Goal: Task Accomplishment & Management: Use online tool/utility

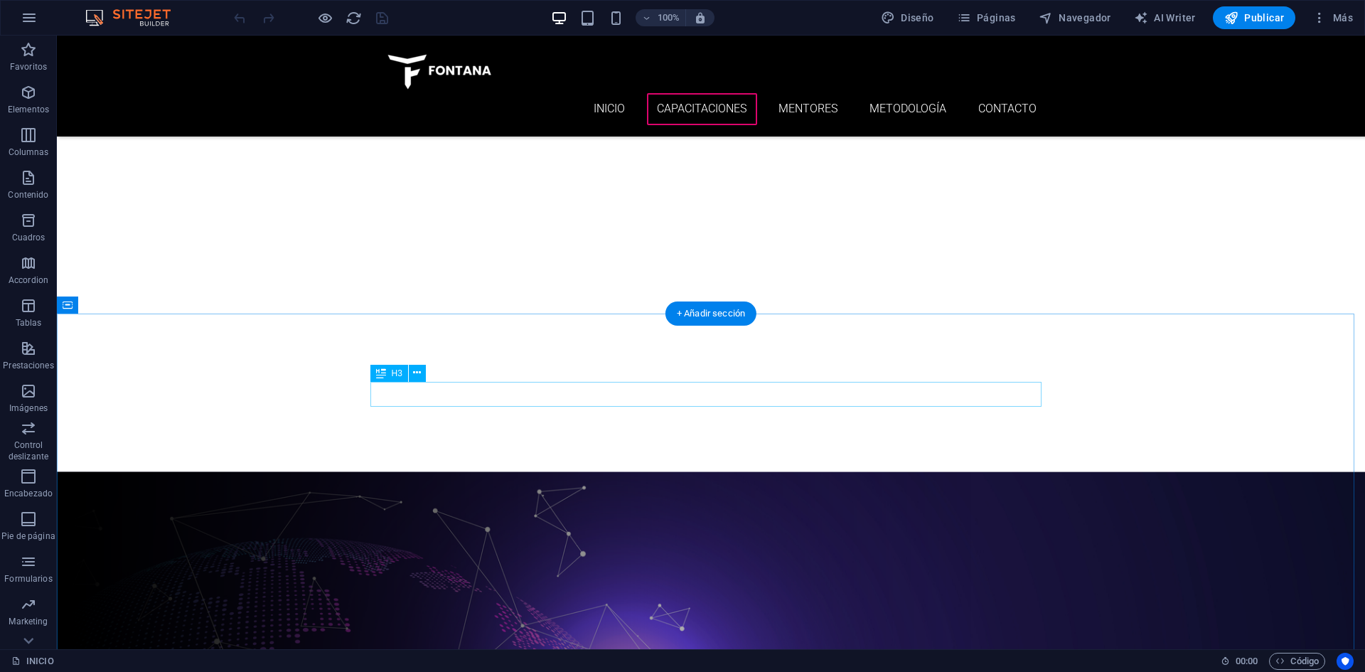
scroll to position [2772, 0]
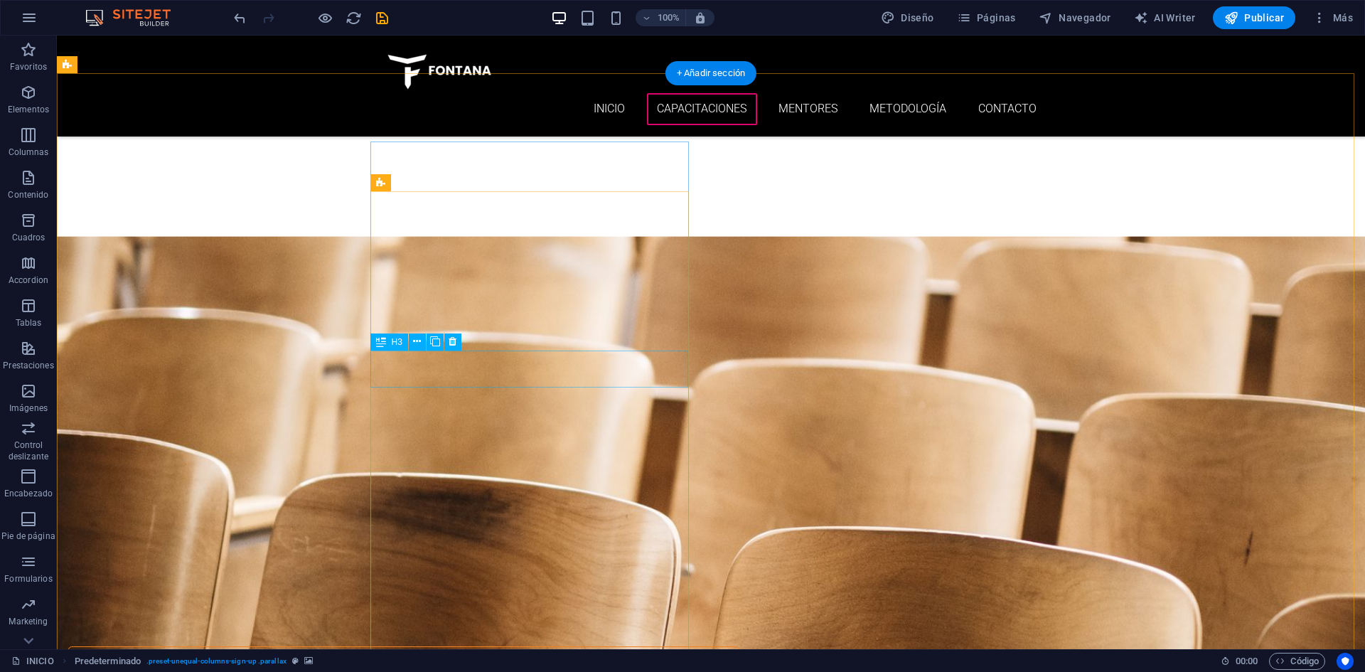
scroll to position [4762, 0]
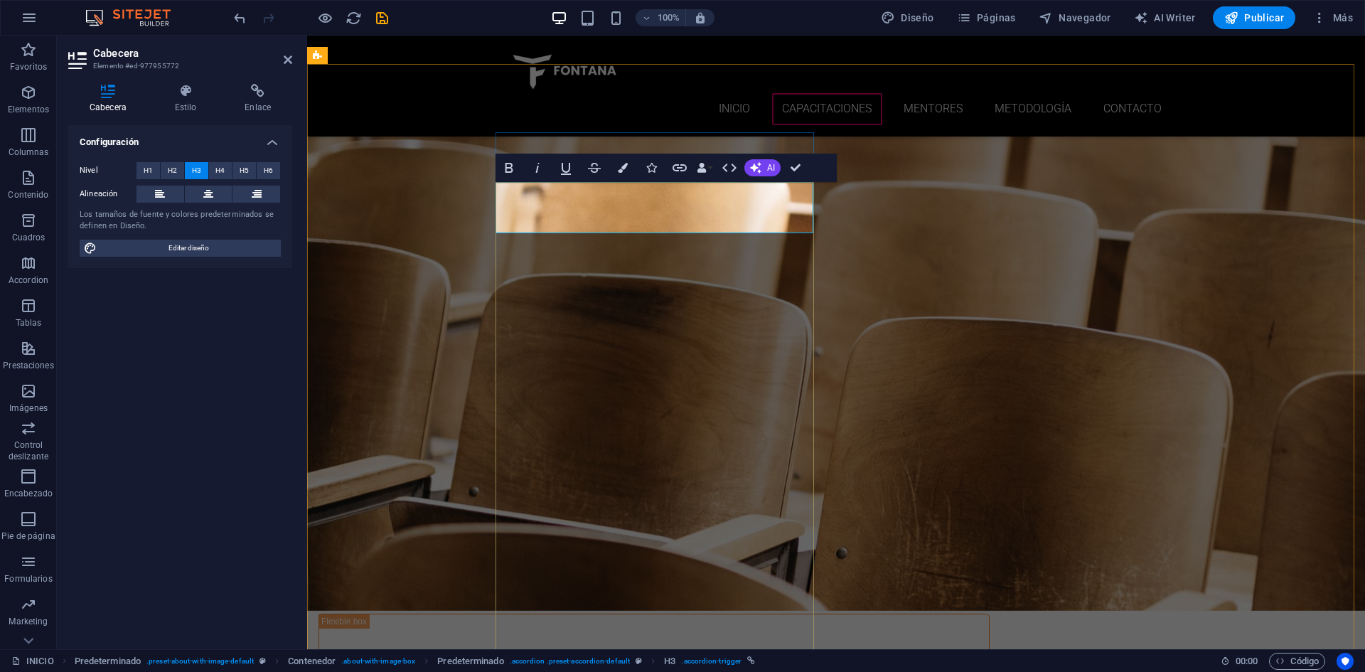
drag, startPoint x: 674, startPoint y: 215, endPoint x: 621, endPoint y: 223, distance: 53.2
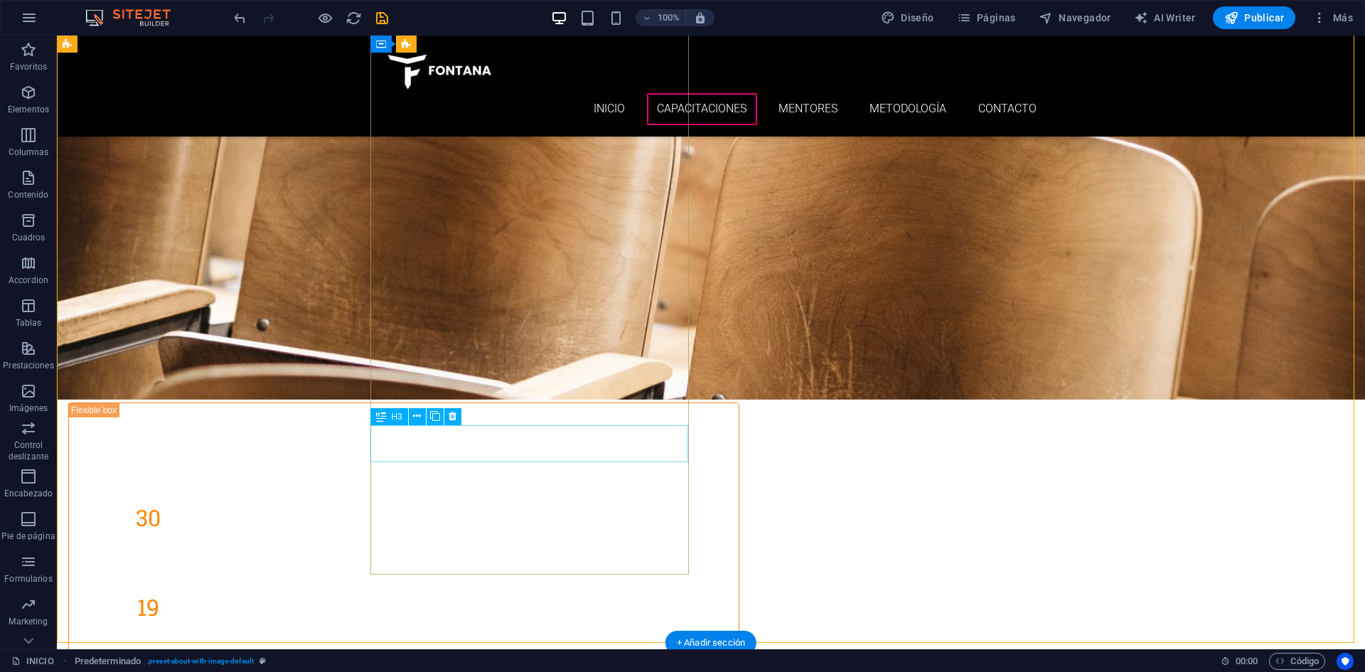
scroll to position [4975, 0]
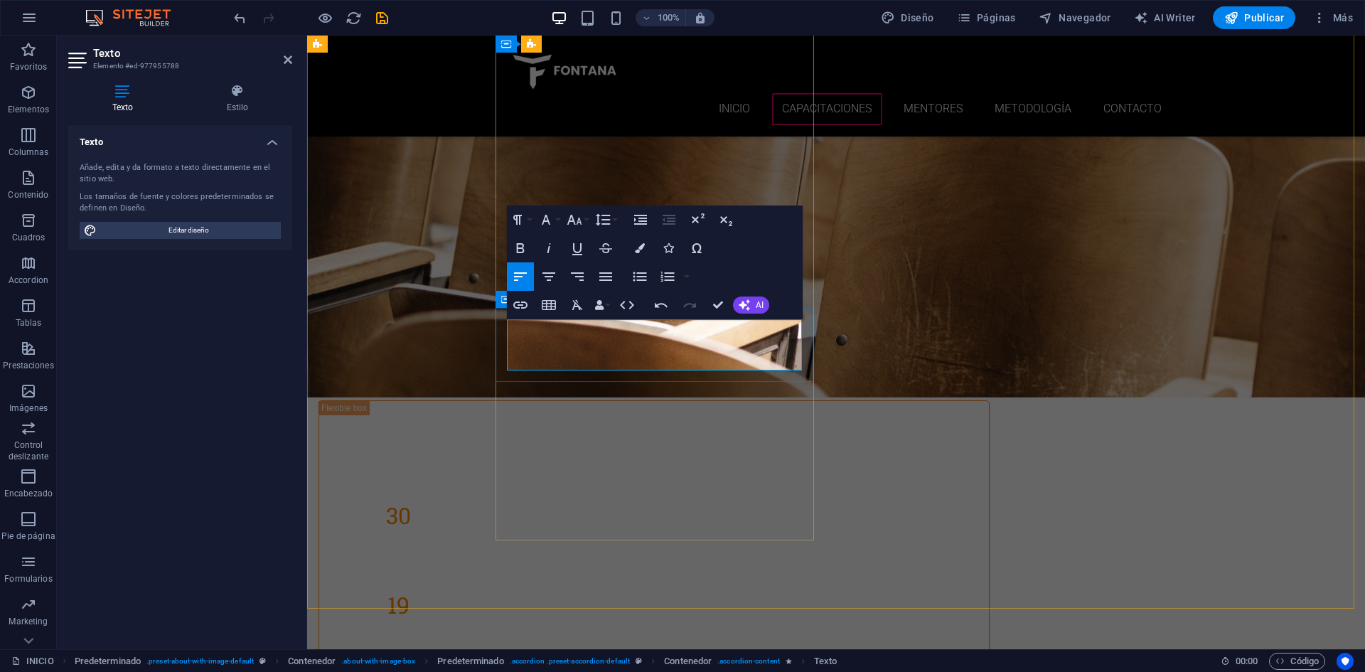
drag, startPoint x: 554, startPoint y: 363, endPoint x: 500, endPoint y: 355, distance: 53.9
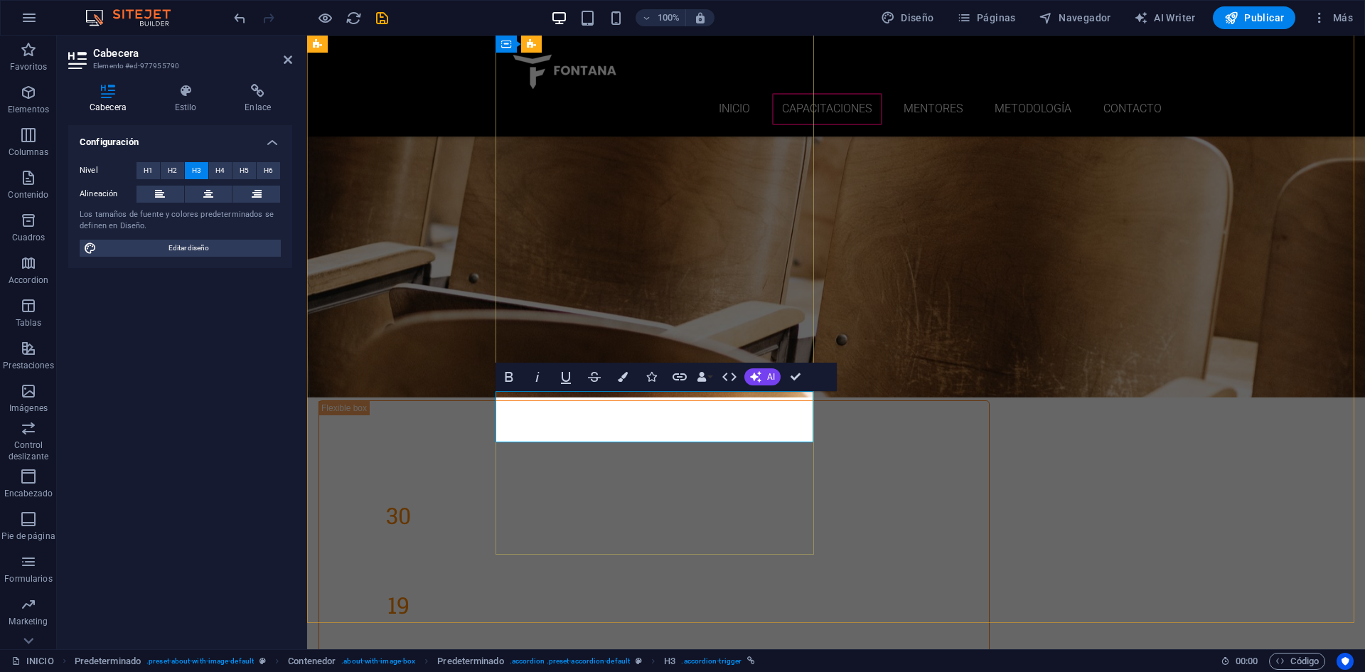
drag, startPoint x: 712, startPoint y: 407, endPoint x: 662, endPoint y: 403, distance: 50.6
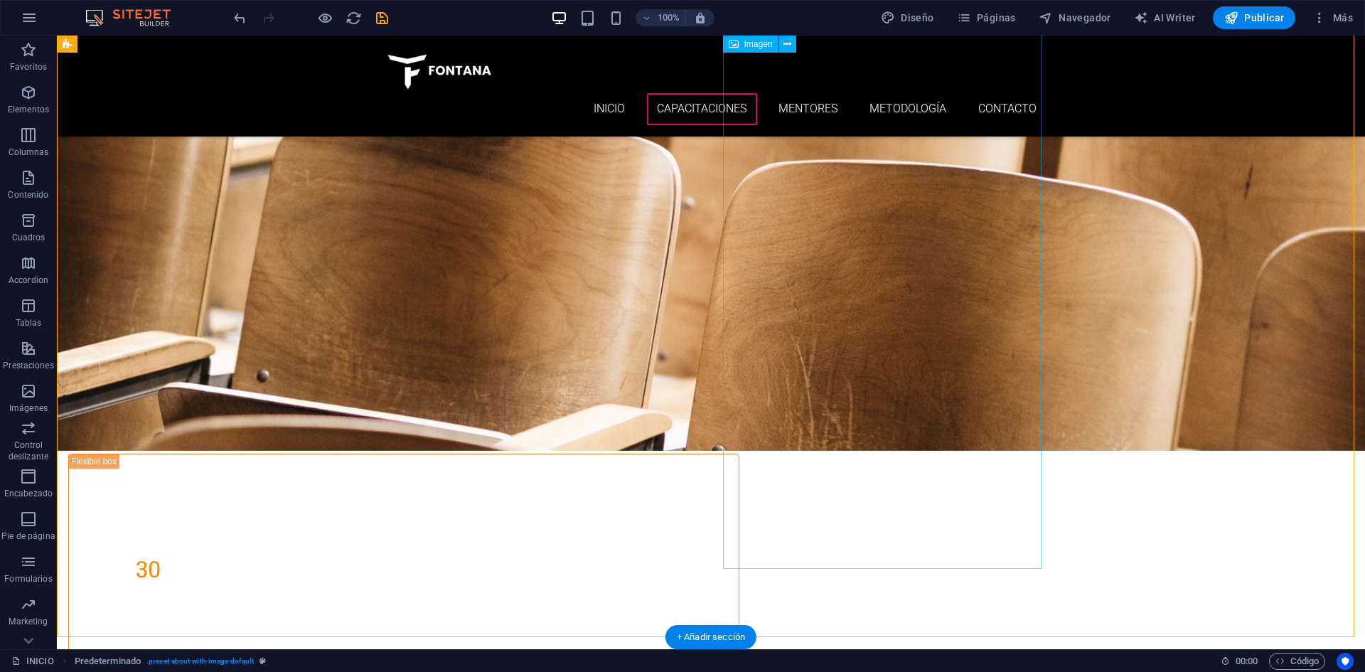
scroll to position [4904, 0]
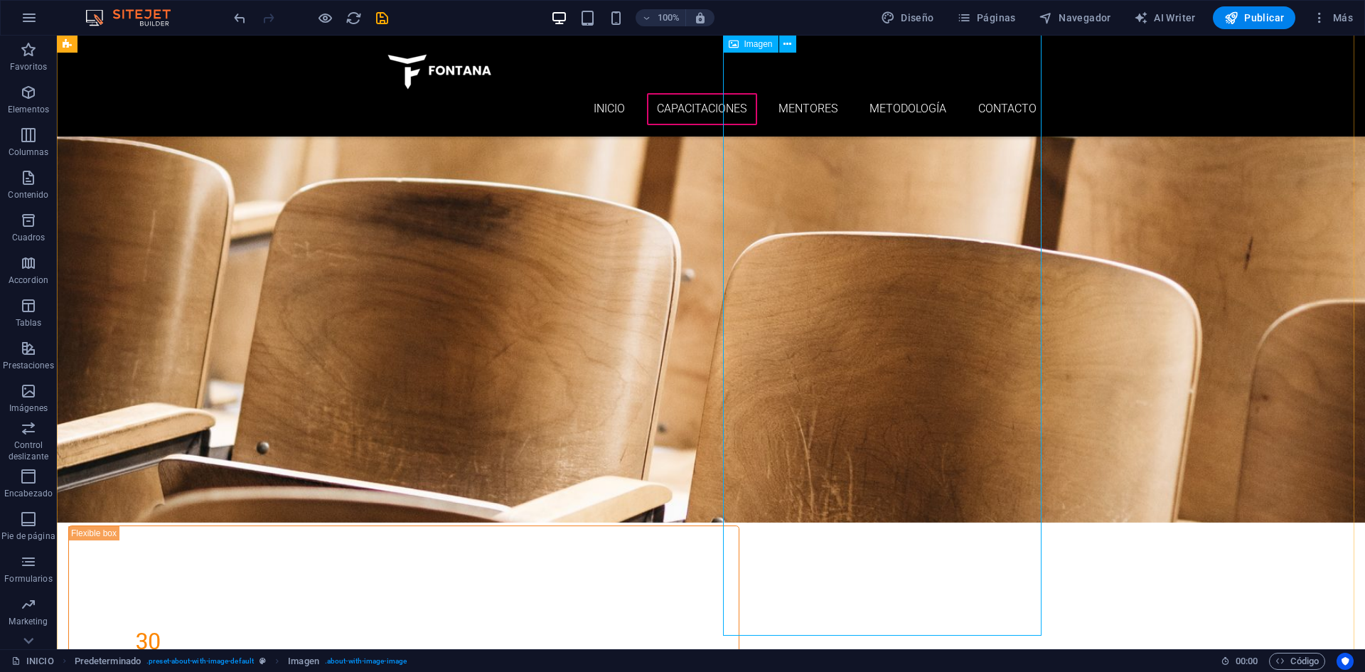
scroll to position [4691, 0]
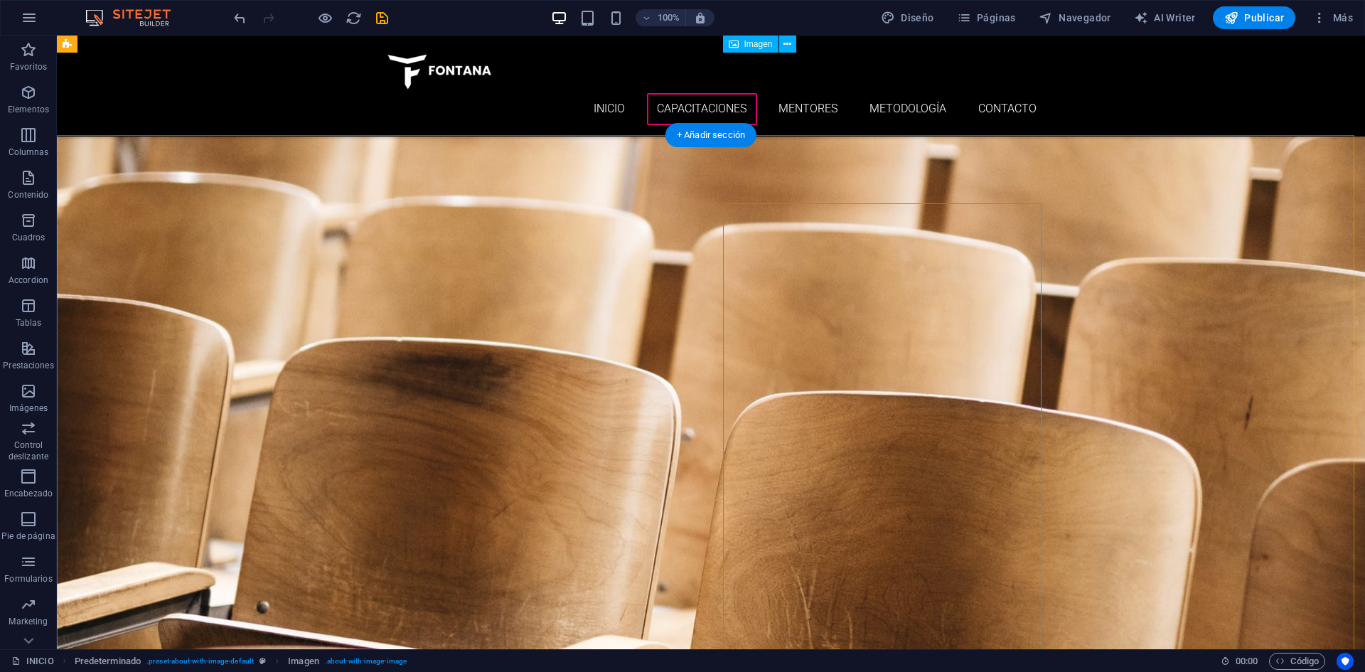
select select "%"
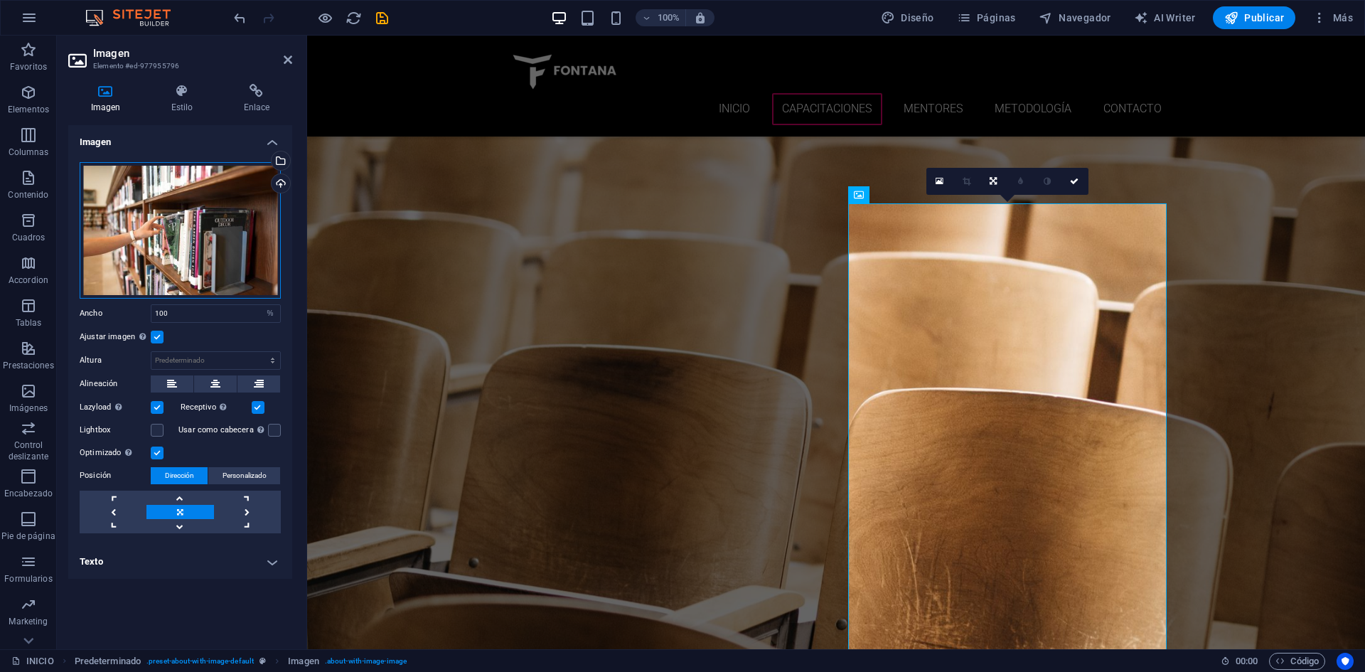
click at [166, 206] on div "Arrastra archivos aquí, haz clic para escoger archivos o selecciona archivos de…" at bounding box center [180, 230] width 201 height 136
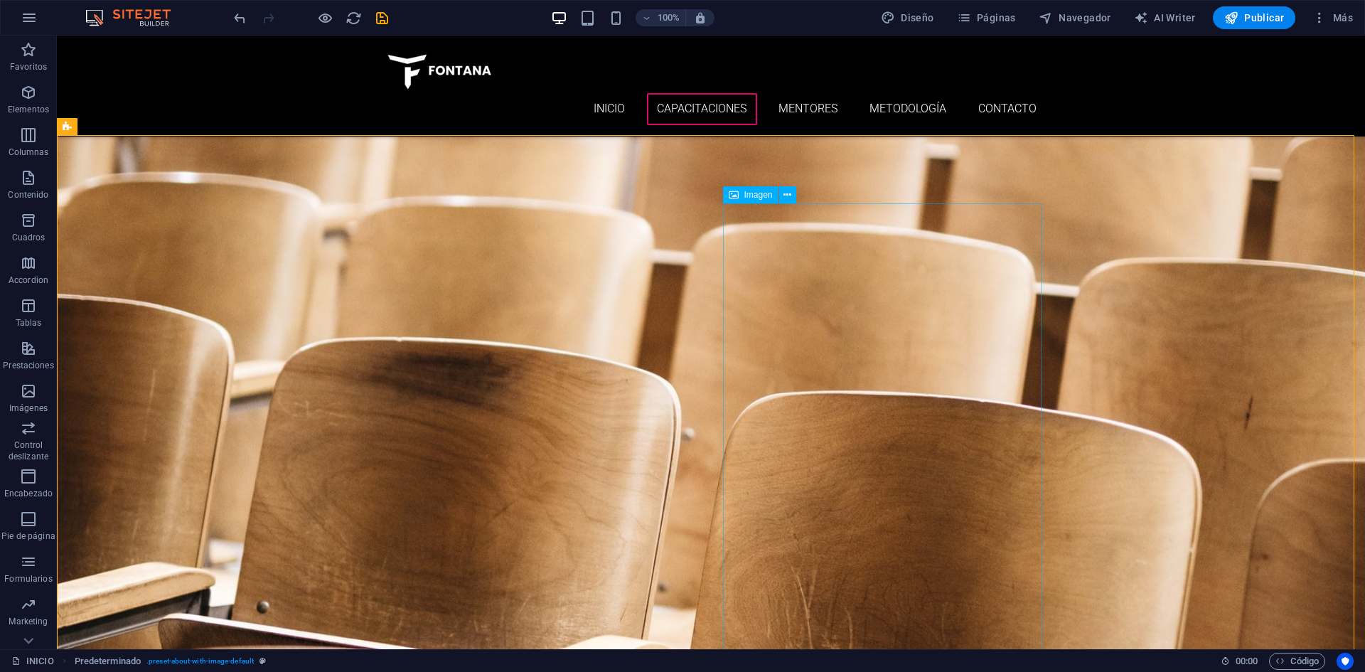
select select "%"
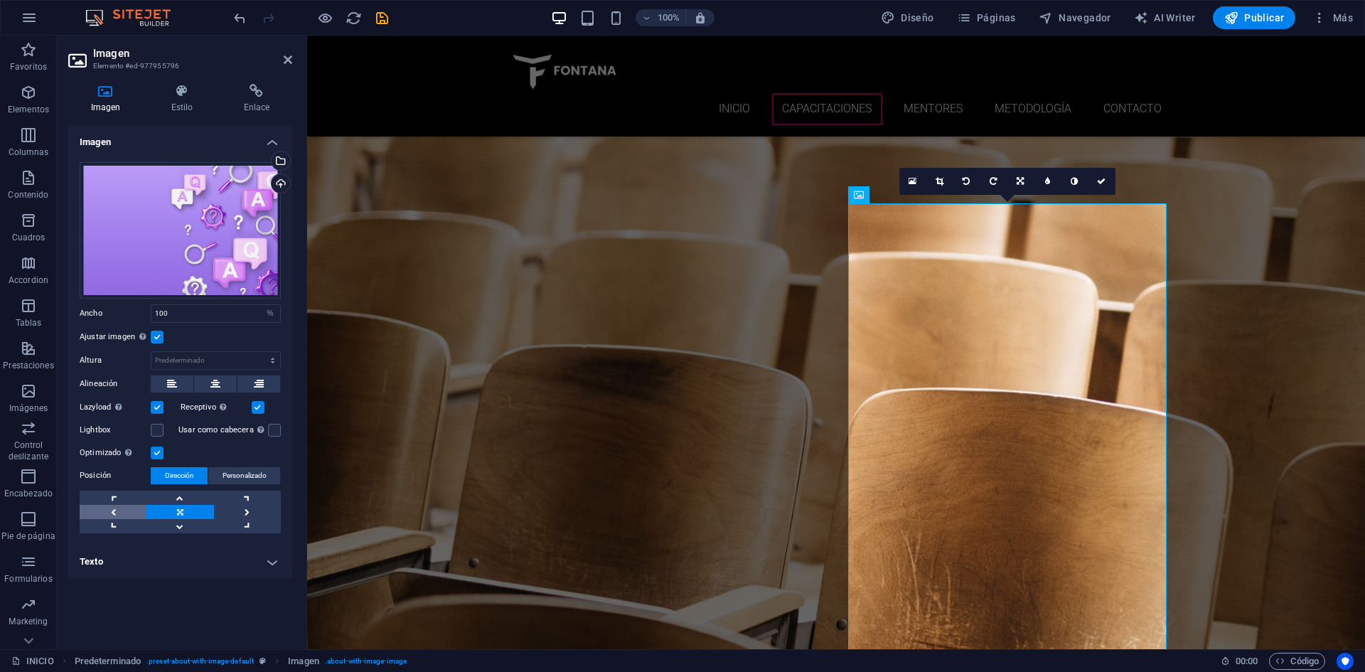
click at [119, 516] on link at bounding box center [113, 512] width 67 height 14
click at [254, 516] on link at bounding box center [247, 512] width 67 height 14
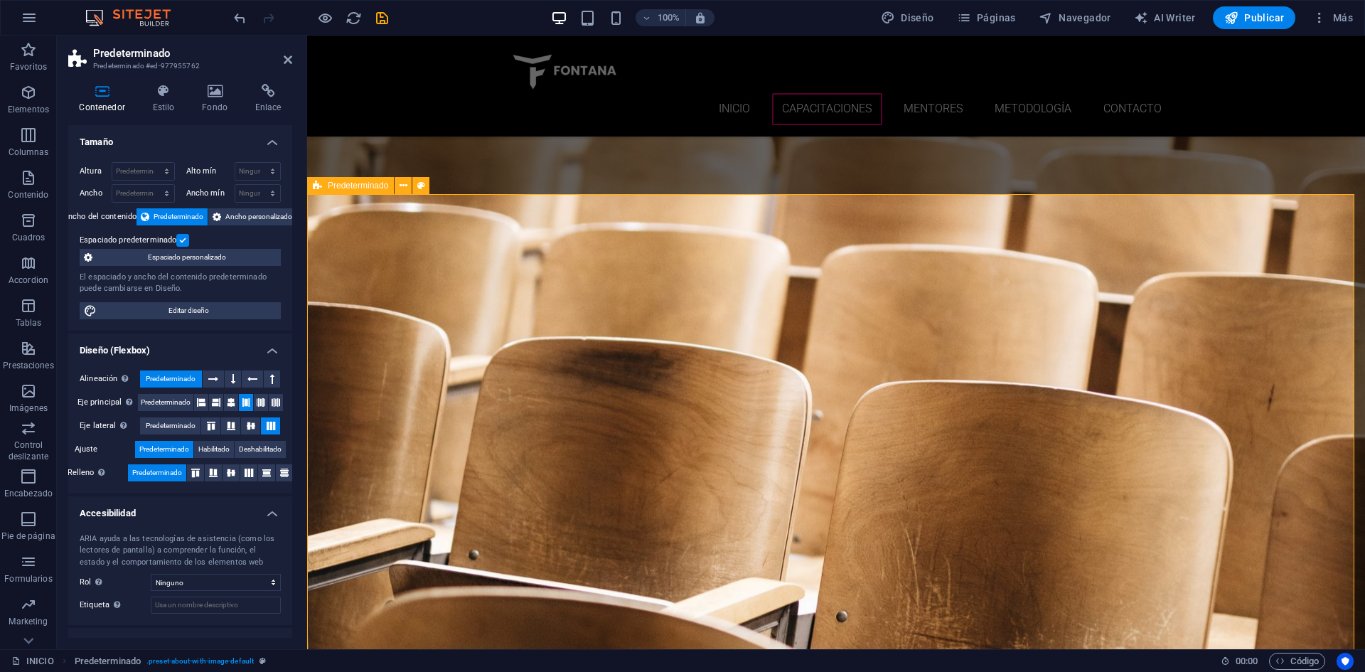
scroll to position [4619, 0]
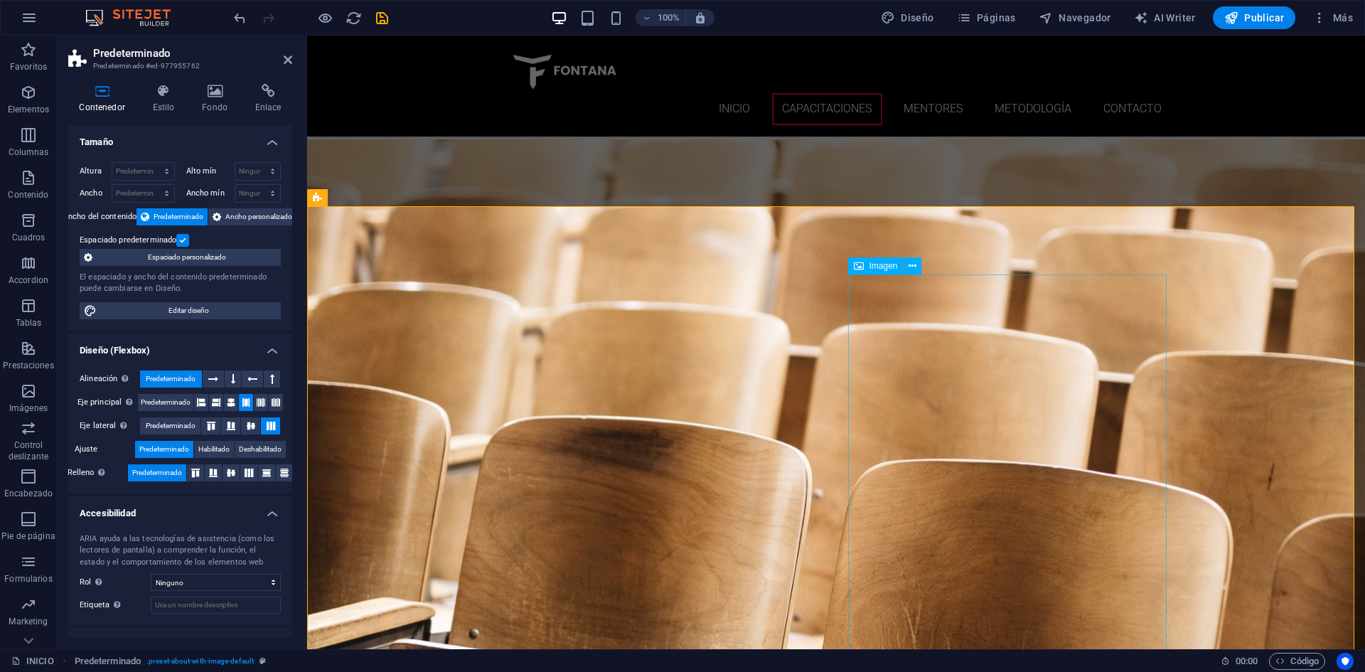
select select "%"
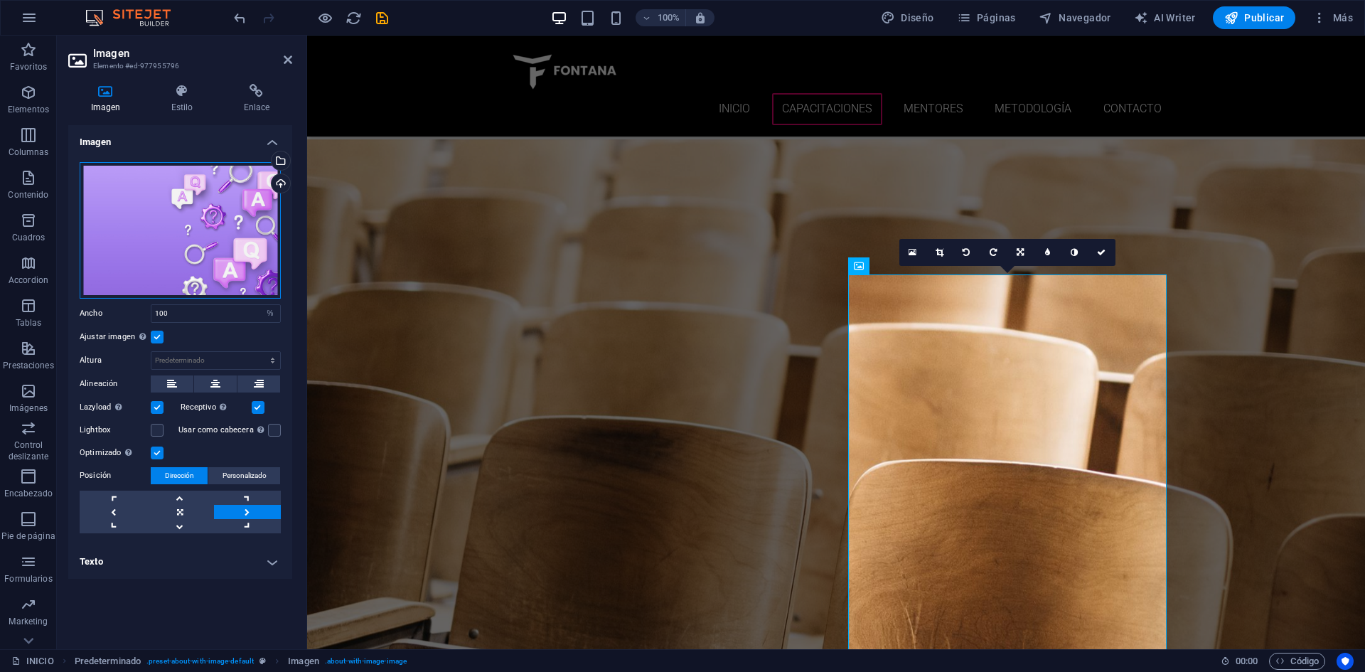
click at [218, 254] on div "Arrastra archivos aquí, haz clic para escoger archivos o selecciona archivos de…" at bounding box center [180, 230] width 201 height 136
click at [230, 243] on div "Arrastra archivos aquí, haz clic para escoger archivos o selecciona archivos de…" at bounding box center [180, 230] width 201 height 136
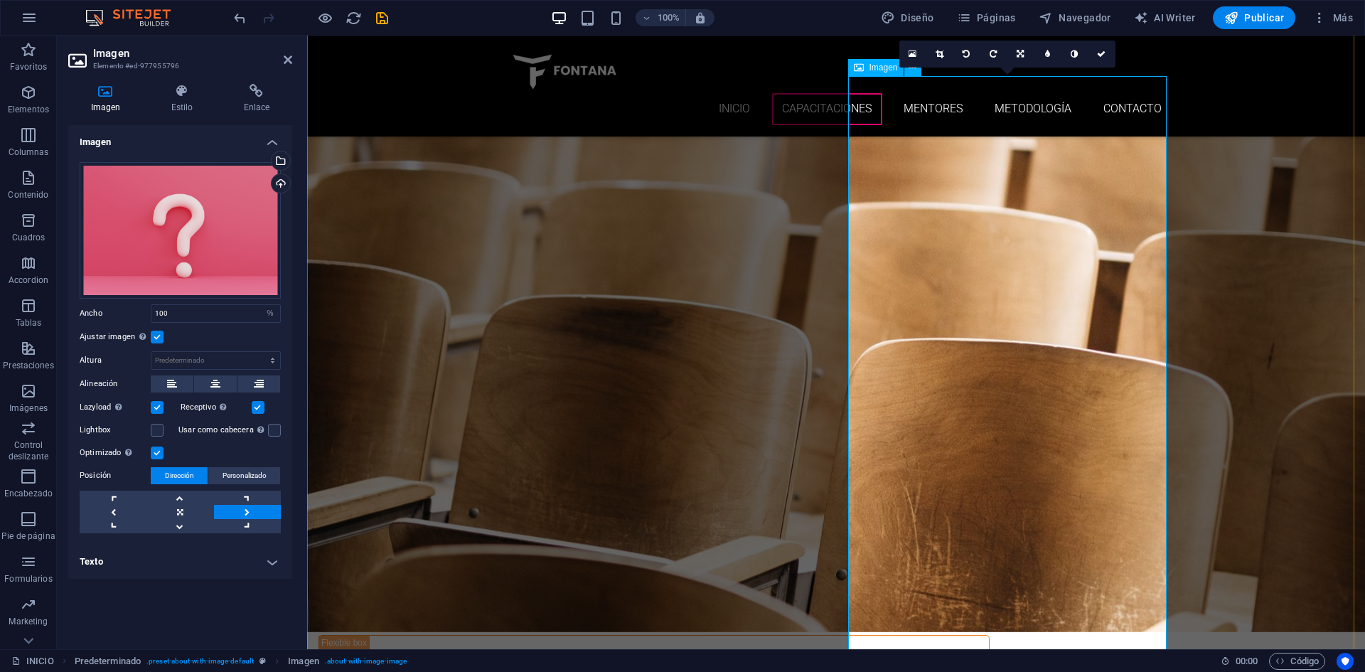
scroll to position [4833, 0]
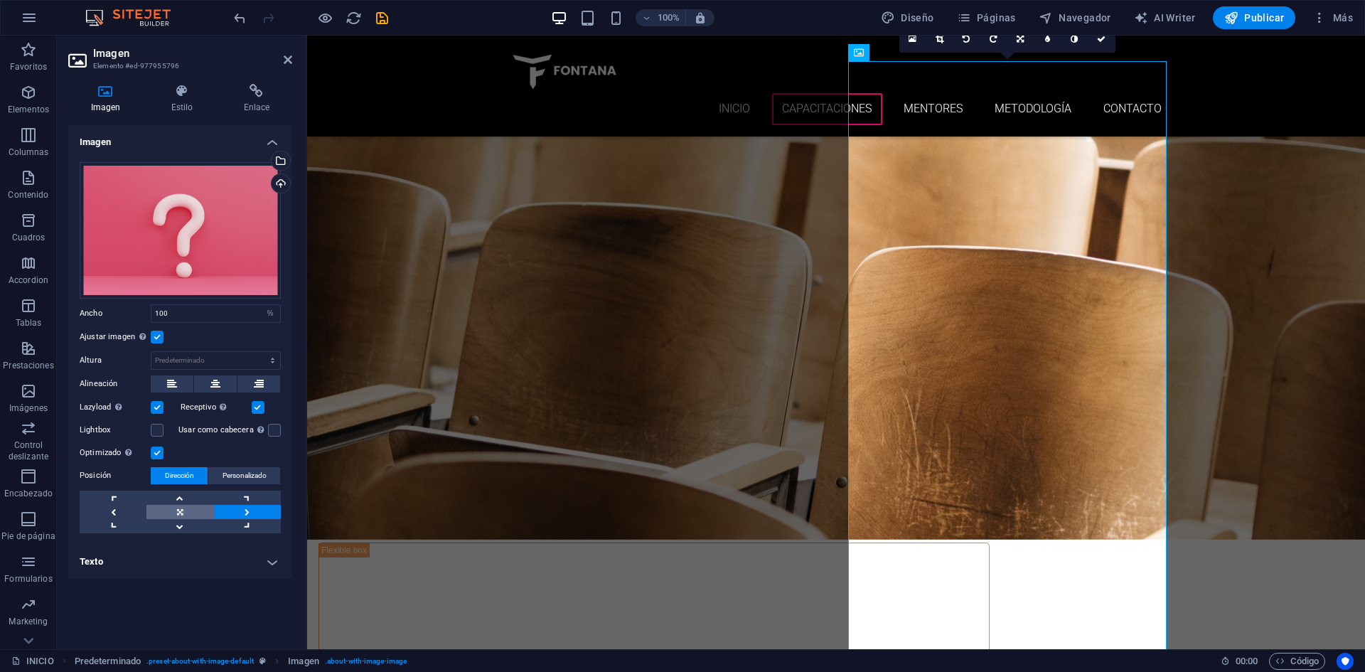
click at [184, 508] on link at bounding box center [179, 512] width 67 height 14
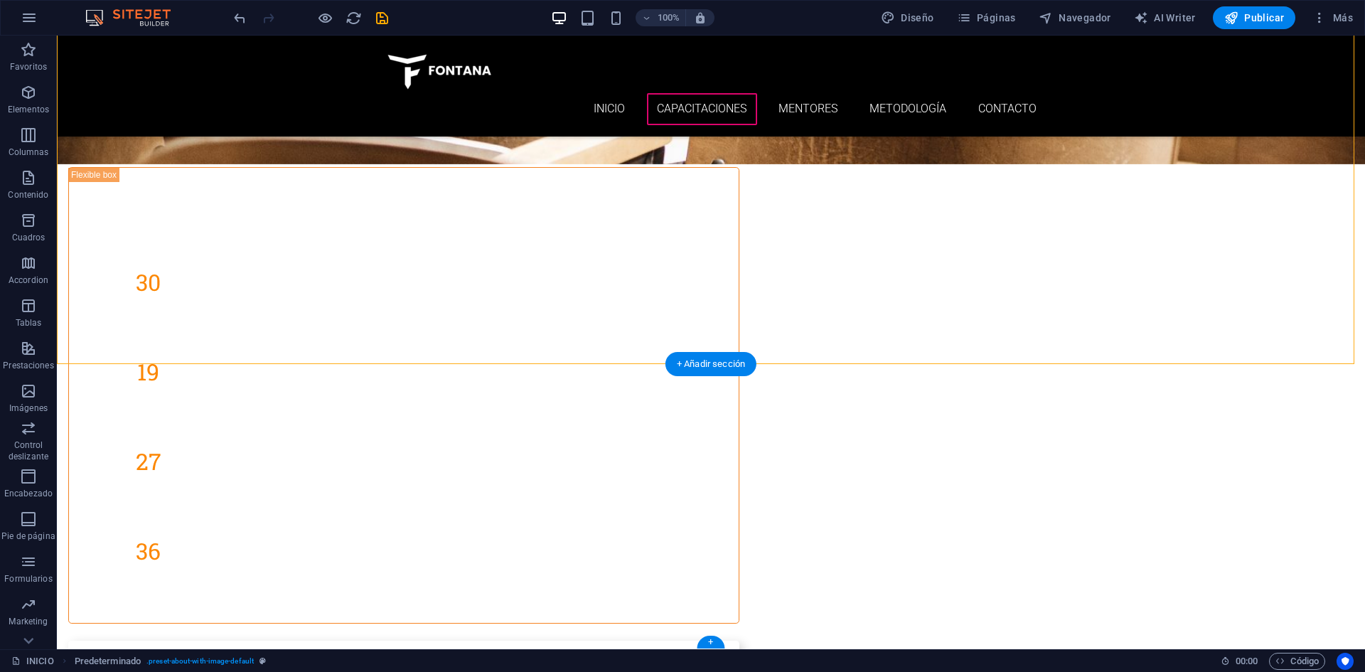
scroll to position [5216, 0]
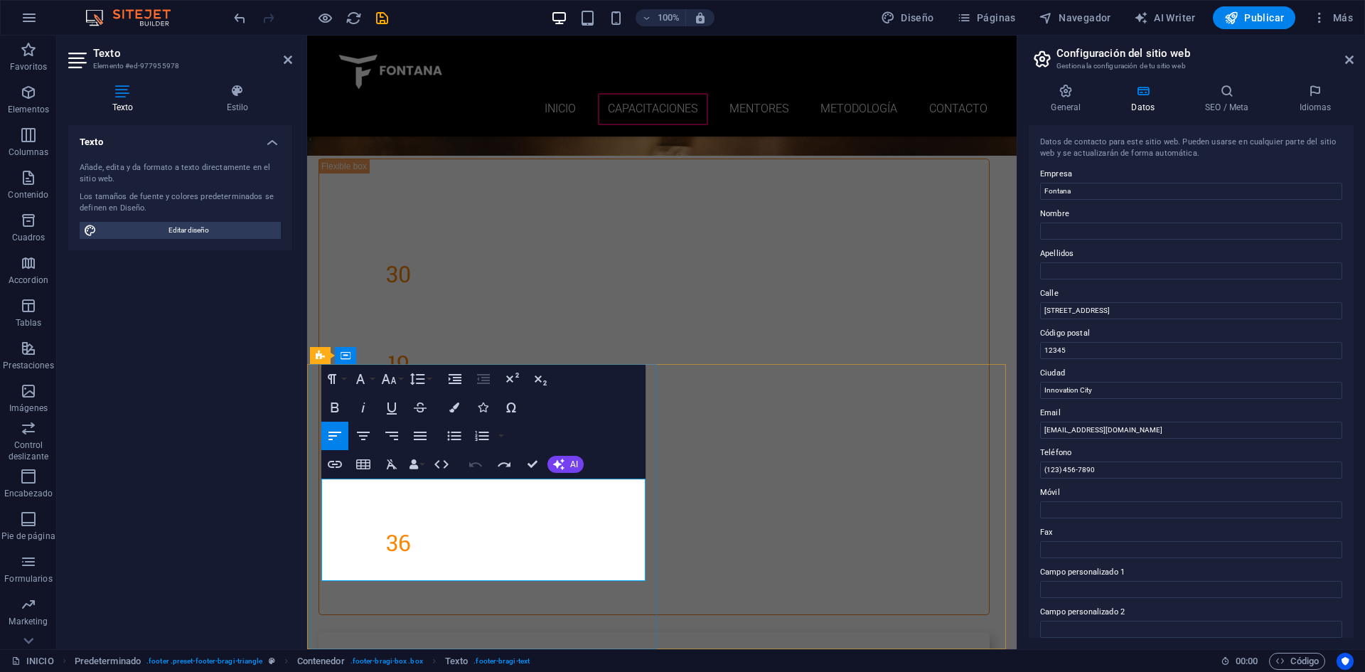
drag, startPoint x: 421, startPoint y: 520, endPoint x: 340, endPoint y: 521, distance: 81.0
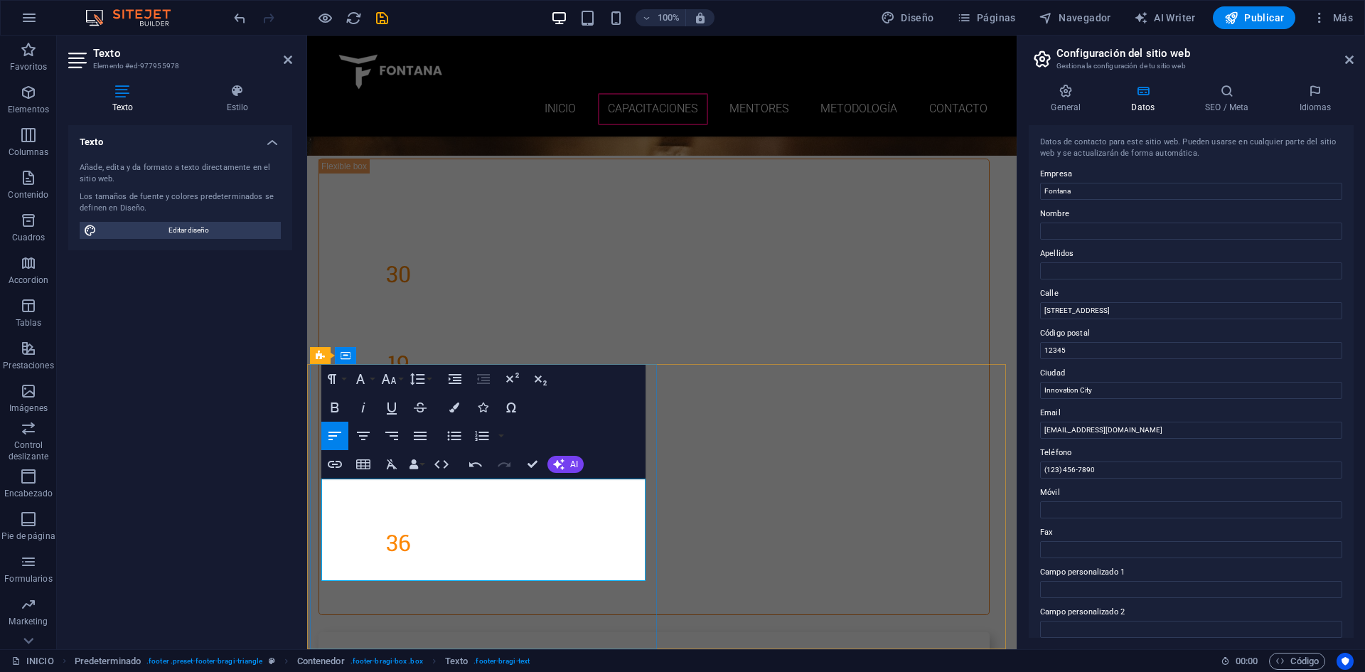
scroll to position [0, 5]
drag, startPoint x: 374, startPoint y: 519, endPoint x: 344, endPoint y: 519, distance: 29.8
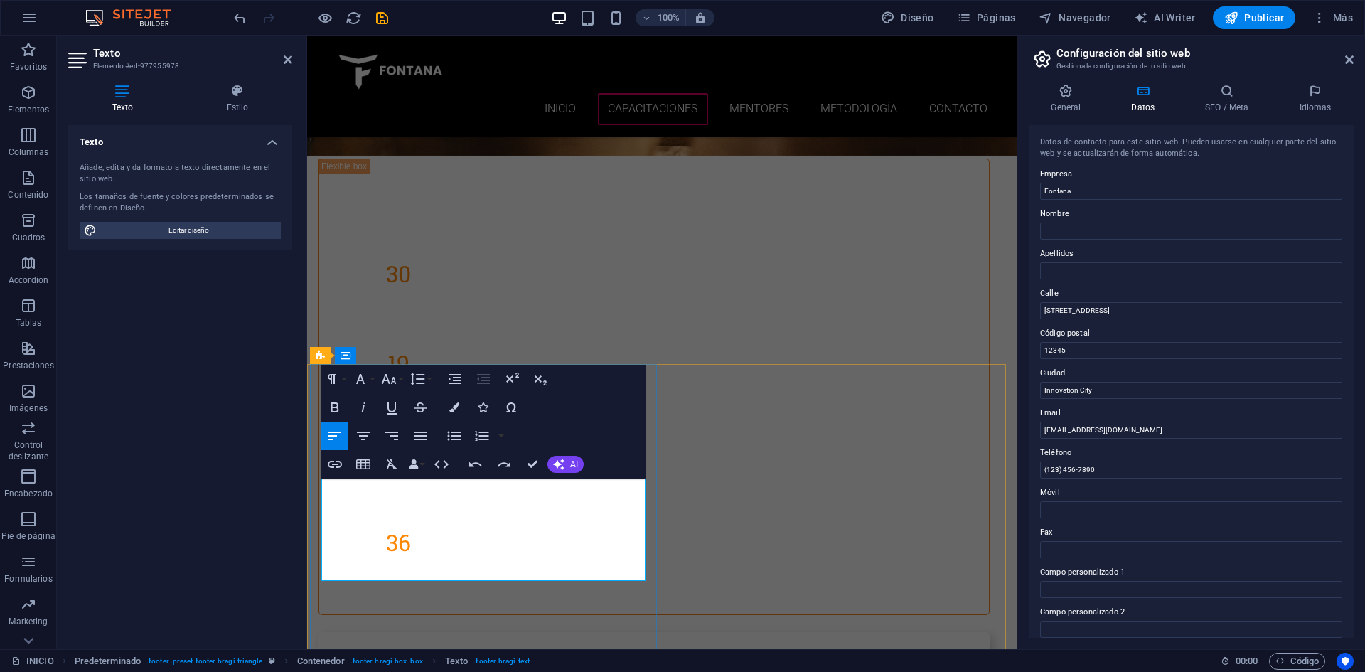
drag, startPoint x: 336, startPoint y: 523, endPoint x: 323, endPoint y: 523, distance: 13.5
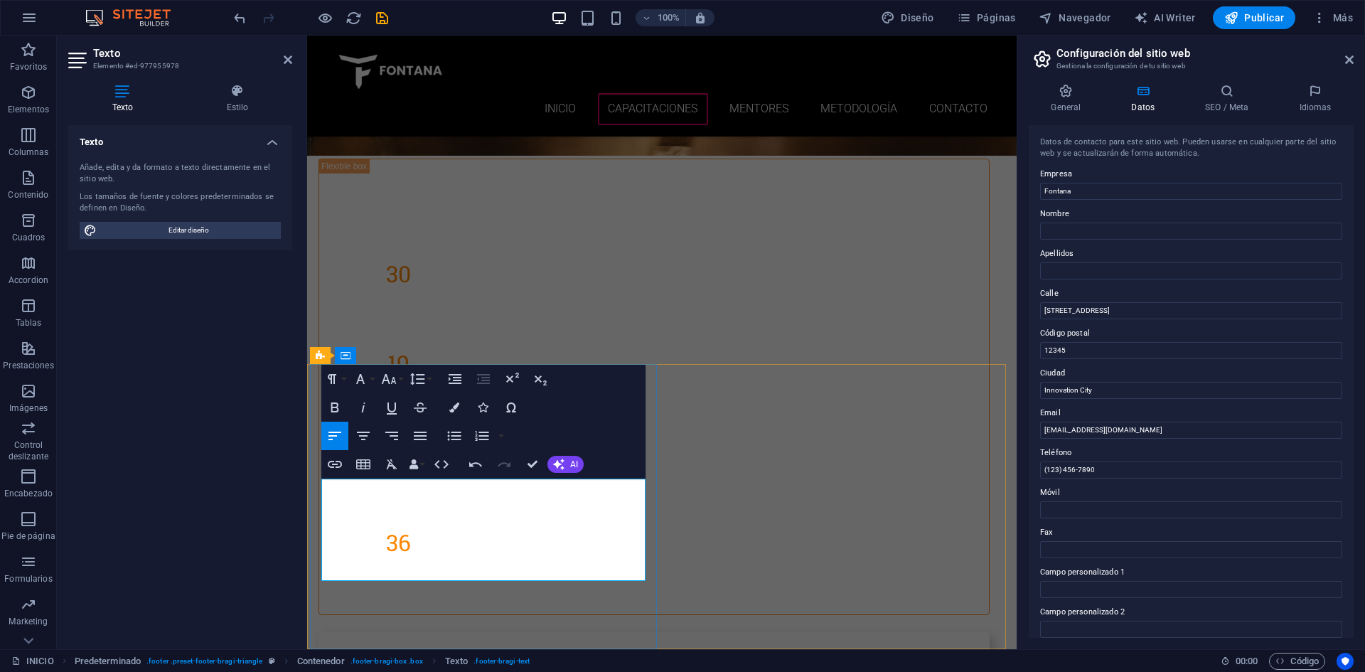
drag, startPoint x: 331, startPoint y: 537, endPoint x: 323, endPoint y: 539, distance: 8.8
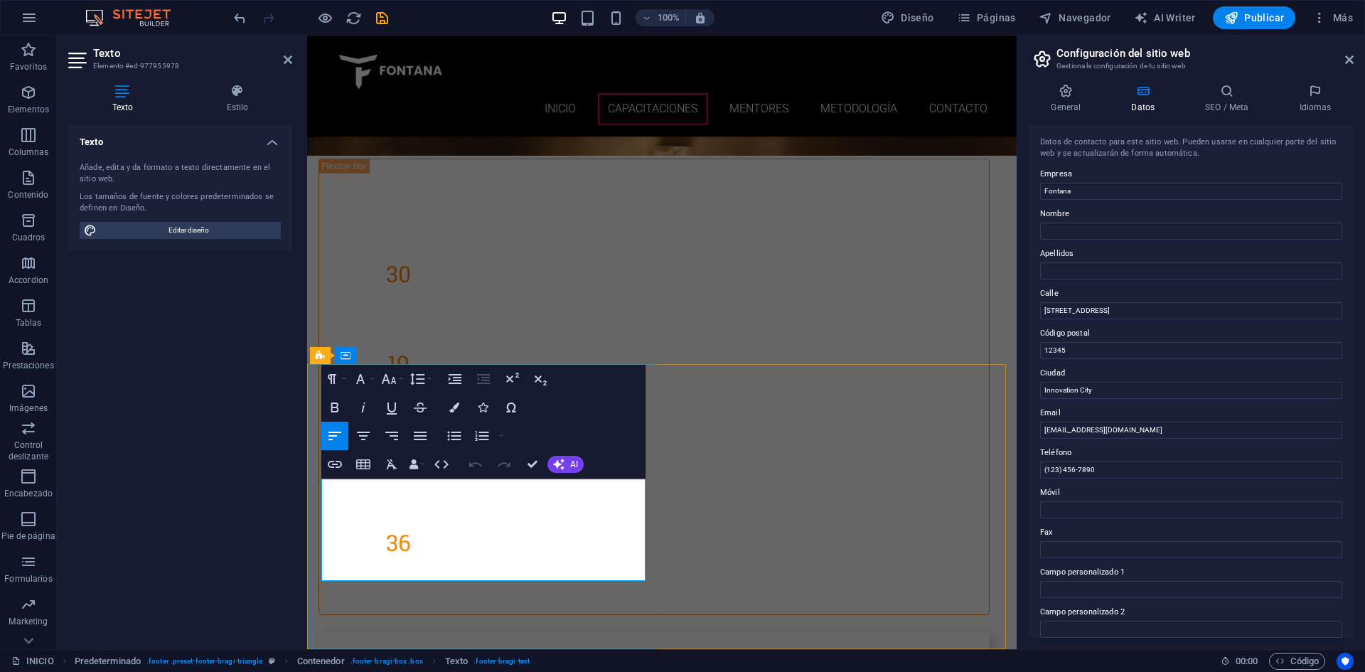
drag, startPoint x: 335, startPoint y: 491, endPoint x: 323, endPoint y: 488, distance: 12.4
drag, startPoint x: 488, startPoint y: 555, endPoint x: 405, endPoint y: 554, distance: 82.5
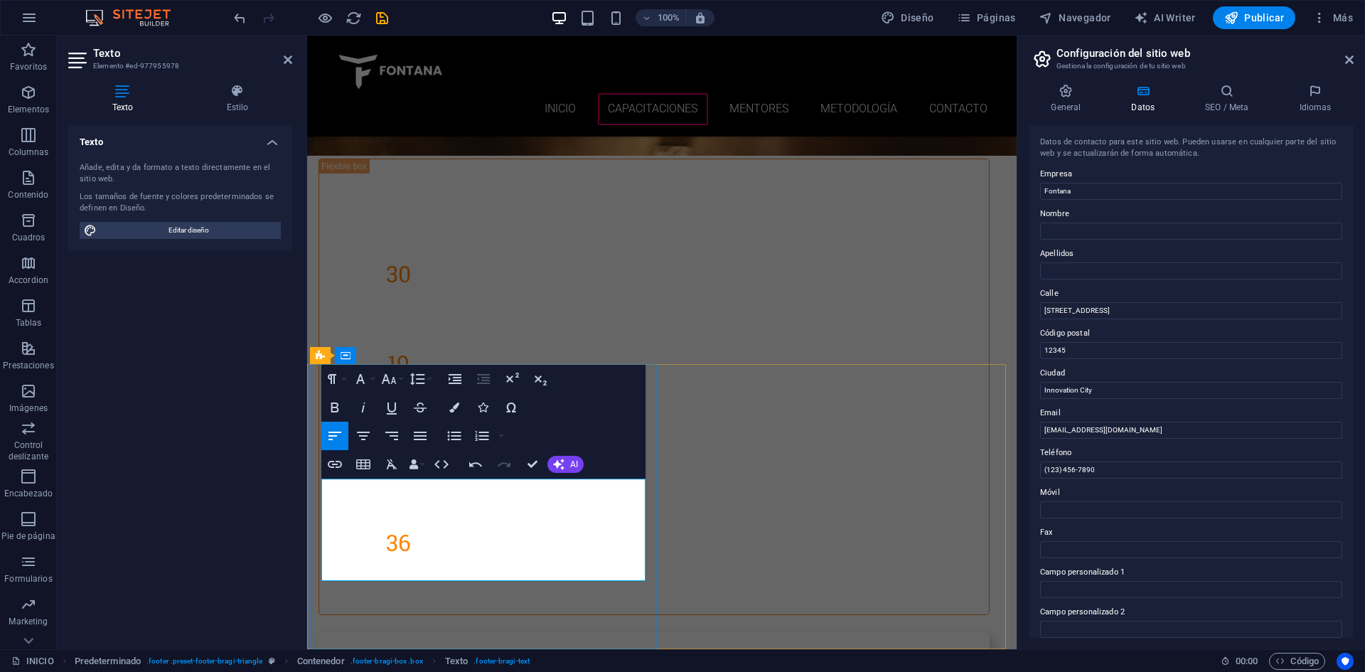
click at [285, 602] on div "Texto Añade, edita y da formato a texto directamente en el sitio web. Los tamañ…" at bounding box center [180, 381] width 224 height 512
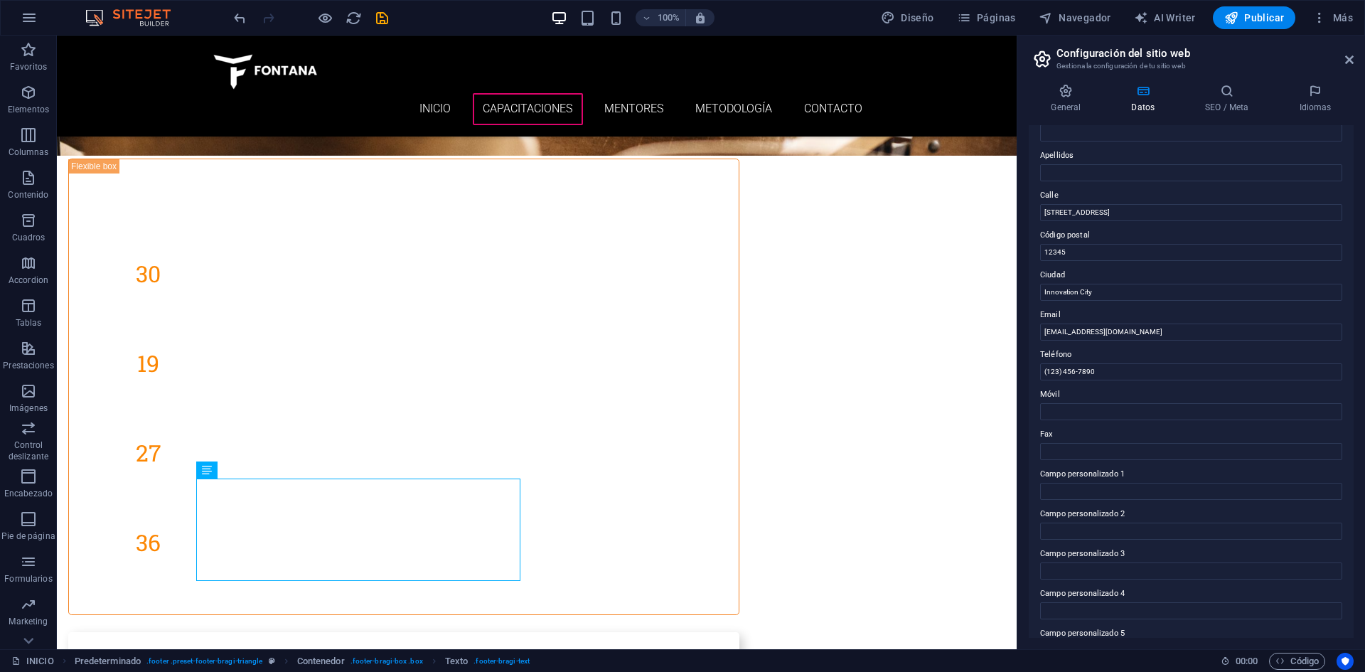
scroll to position [0, 0]
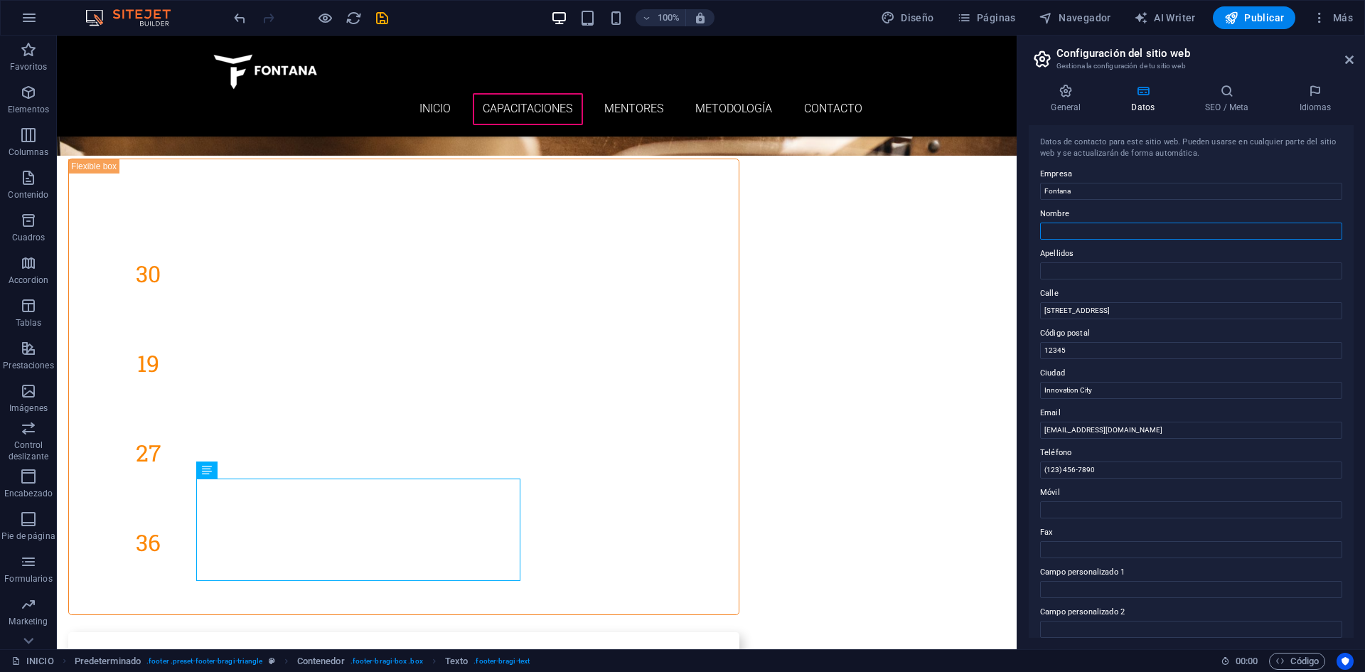
click at [1087, 233] on input "Nombre" at bounding box center [1191, 230] width 302 height 17
type input "b"
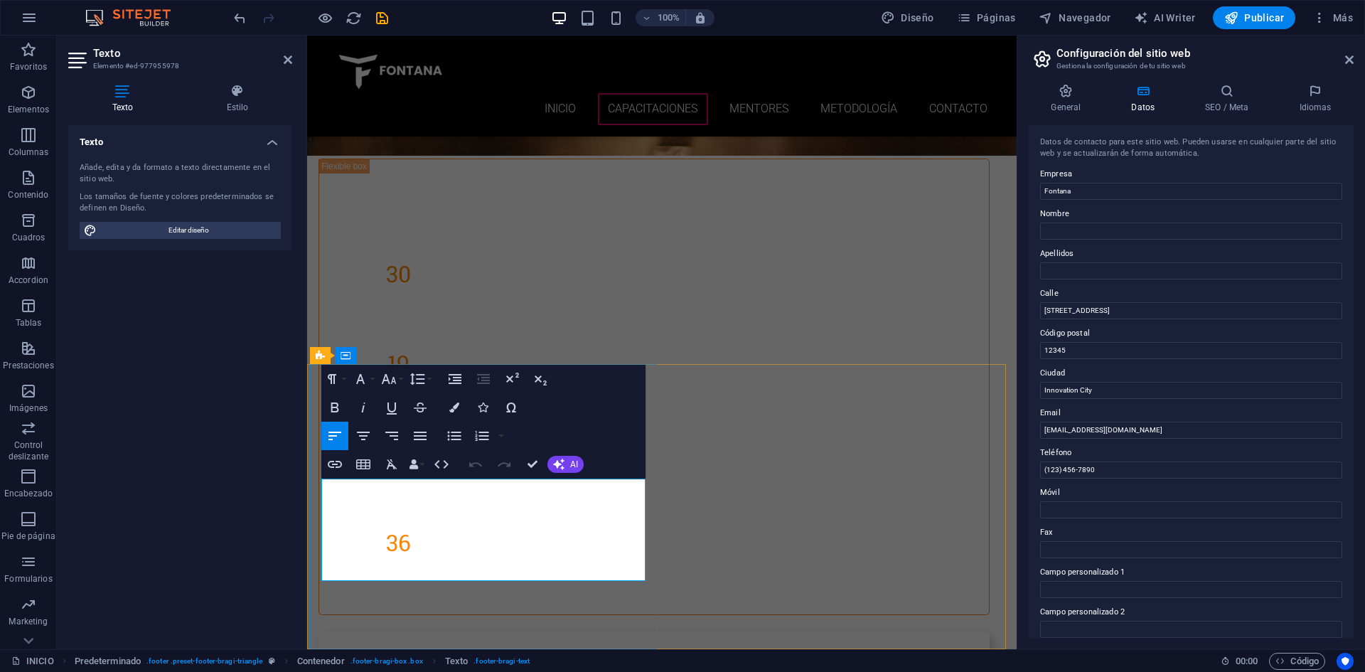
drag, startPoint x: 422, startPoint y: 502, endPoint x: 340, endPoint y: 502, distance: 82.4
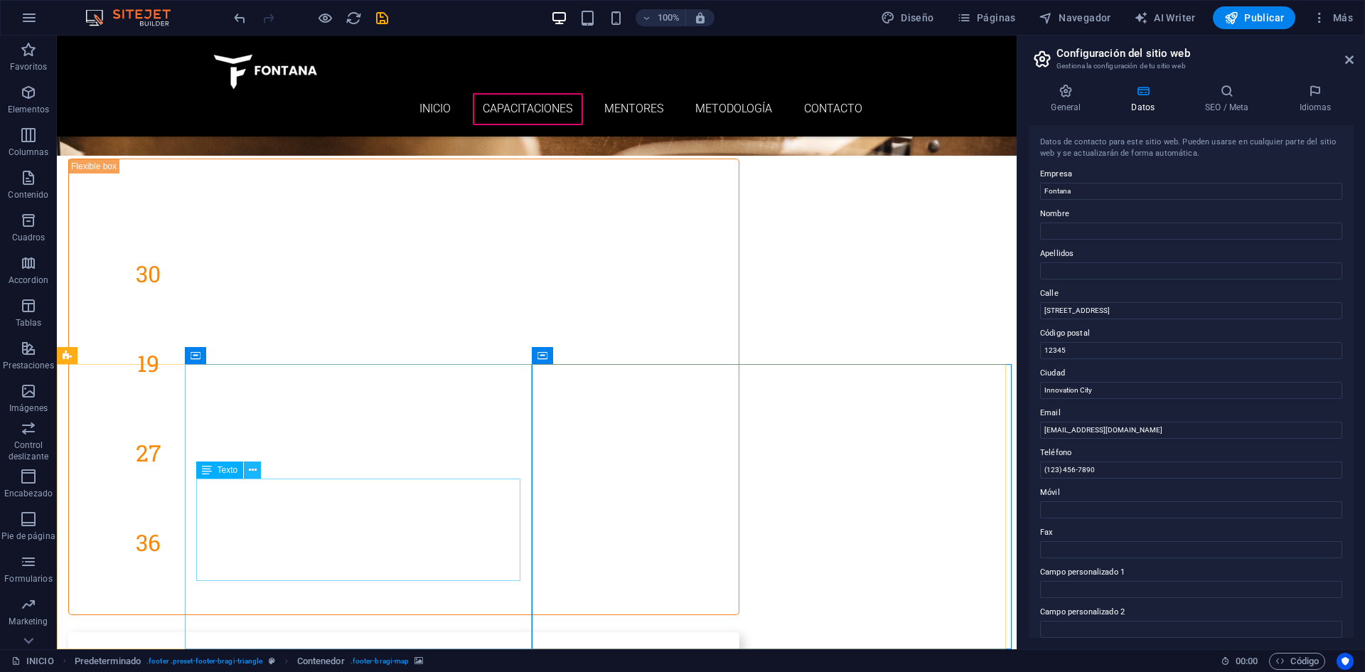
click at [253, 468] on icon at bounding box center [253, 470] width 8 height 15
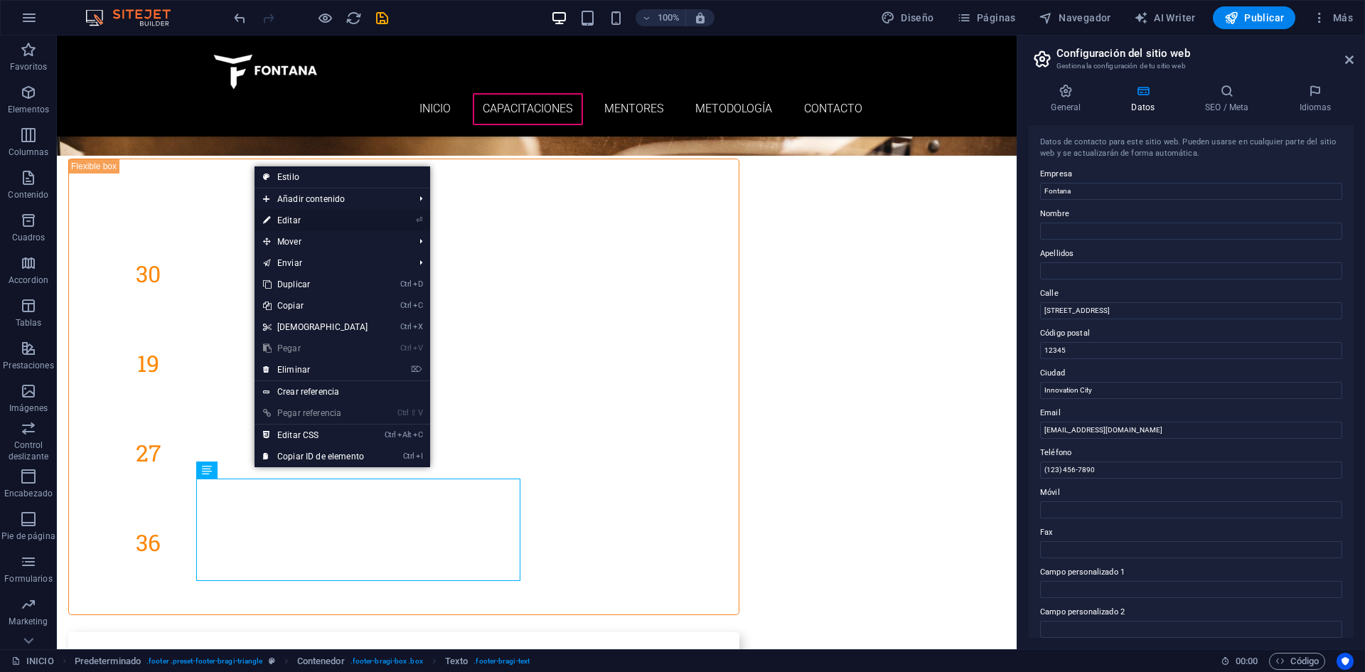
click at [307, 219] on link "⏎ Editar" at bounding box center [315, 220] width 122 height 21
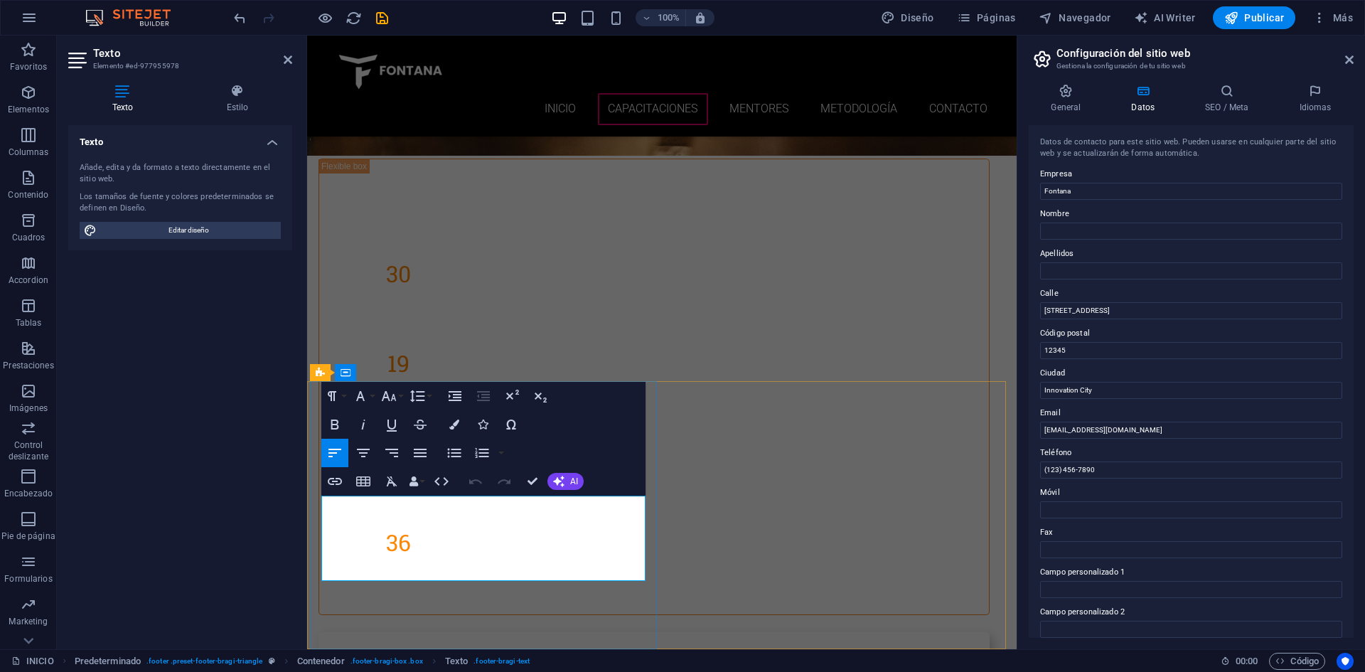
scroll to position [5199, 0]
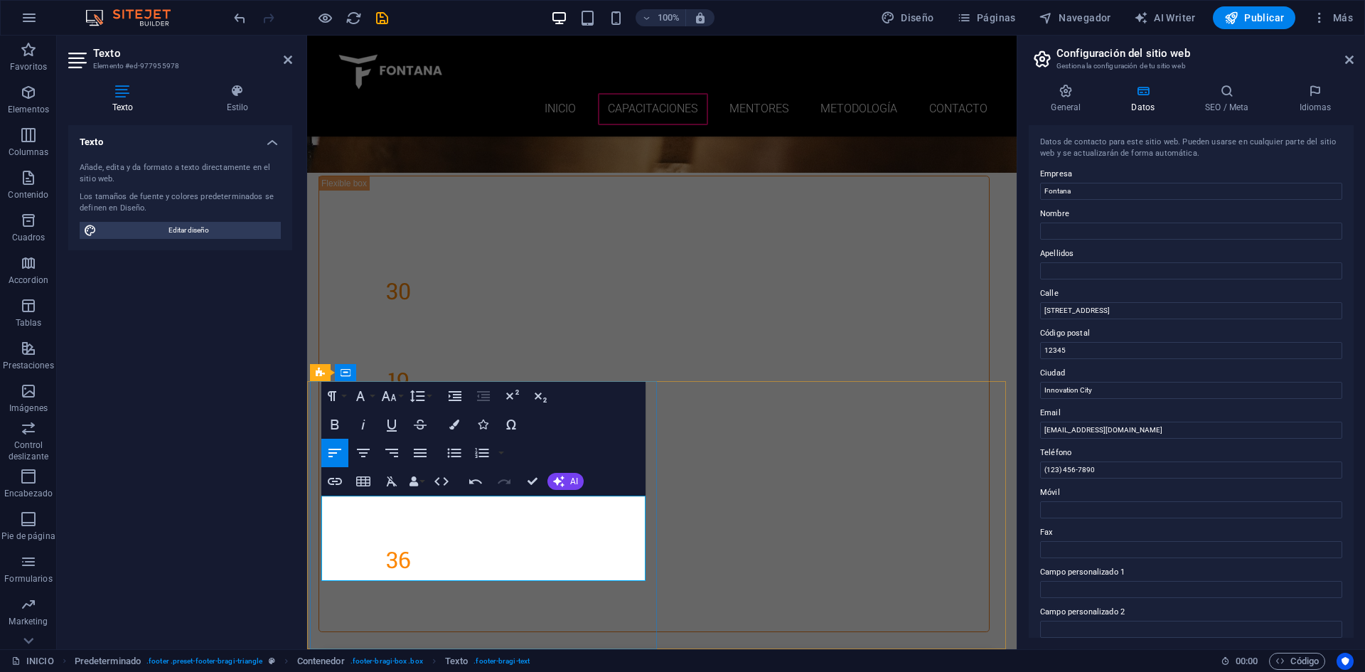
drag, startPoint x: 413, startPoint y: 539, endPoint x: 341, endPoint y: 537, distance: 71.8
drag, startPoint x: 1409, startPoint y: 502, endPoint x: 944, endPoint y: 470, distance: 466.6
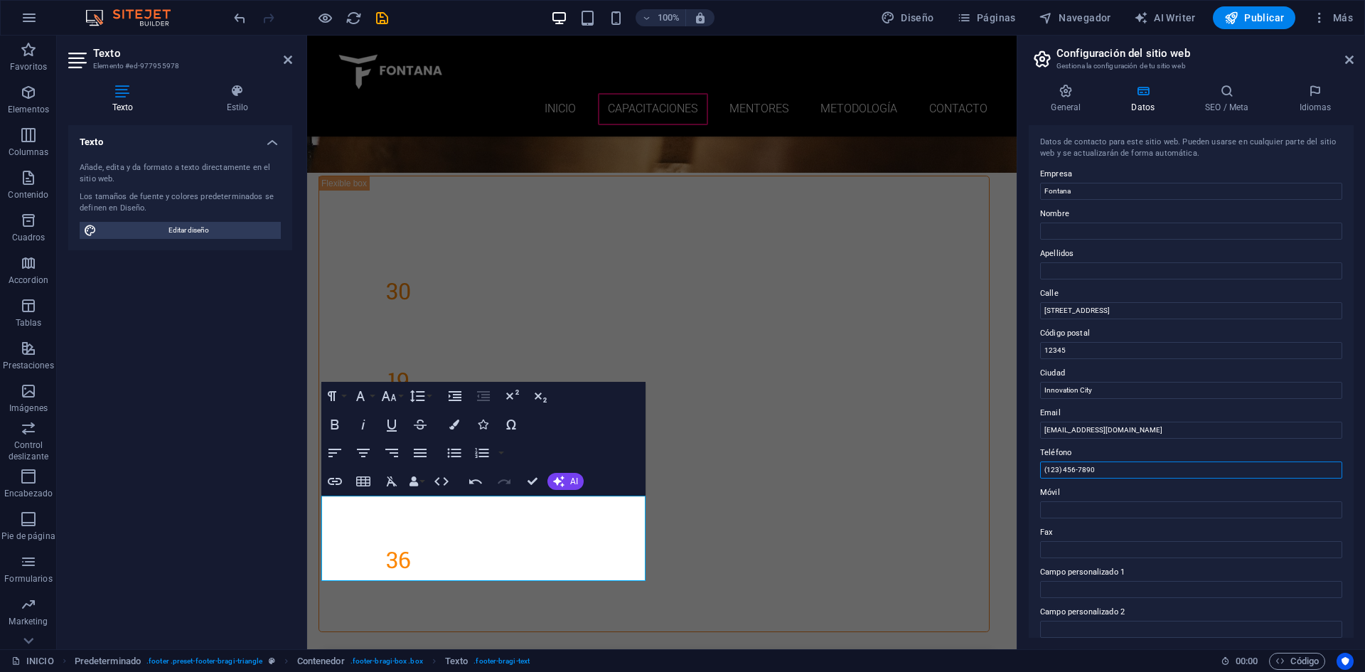
paste input "953 111 301"
type input "953 111 301"
drag, startPoint x: 1150, startPoint y: 430, endPoint x: 1087, endPoint y: 431, distance: 63.3
click at [1087, 431] on input "info@fontanaconsulting.com" at bounding box center [1191, 429] width 302 height 17
type input "[EMAIL_ADDRESS][DOMAIN_NAME]"
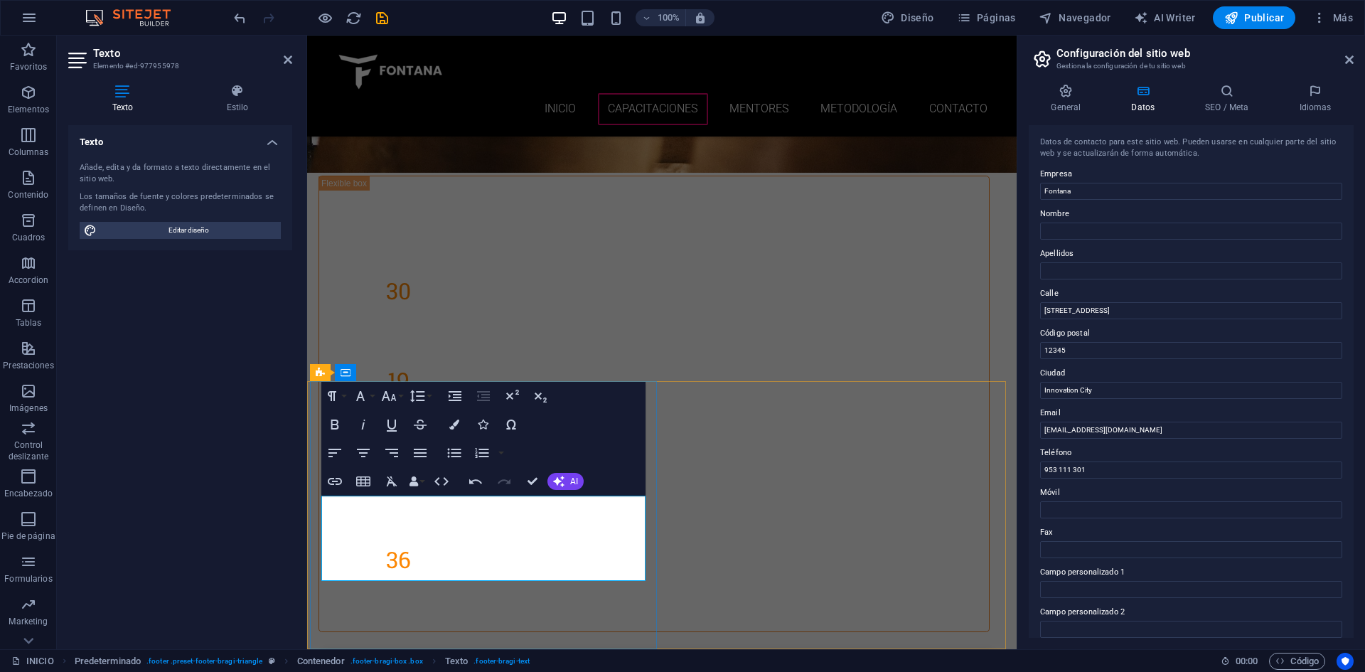
click at [1025, 307] on div "General Datos SEO / Meta Idiomas Nombre del sitio web fontanaia.com Logo Arrast…" at bounding box center [1191, 360] width 348 height 576
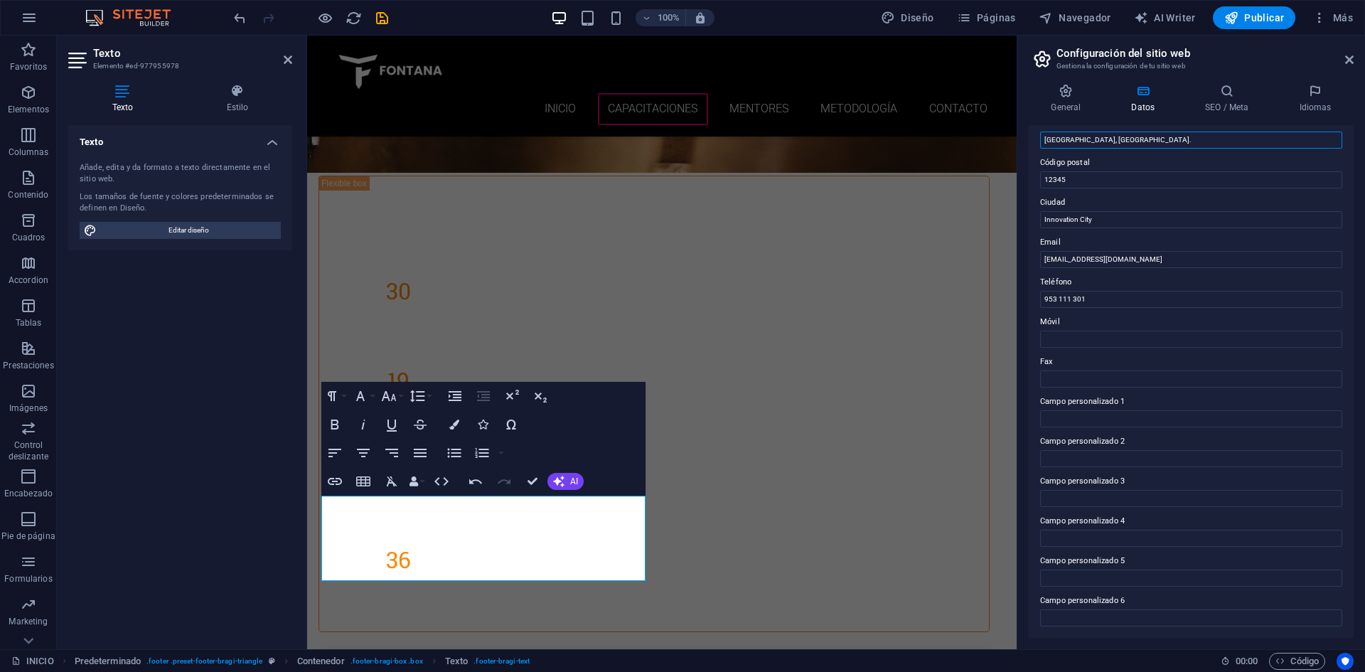
scroll to position [0, 0]
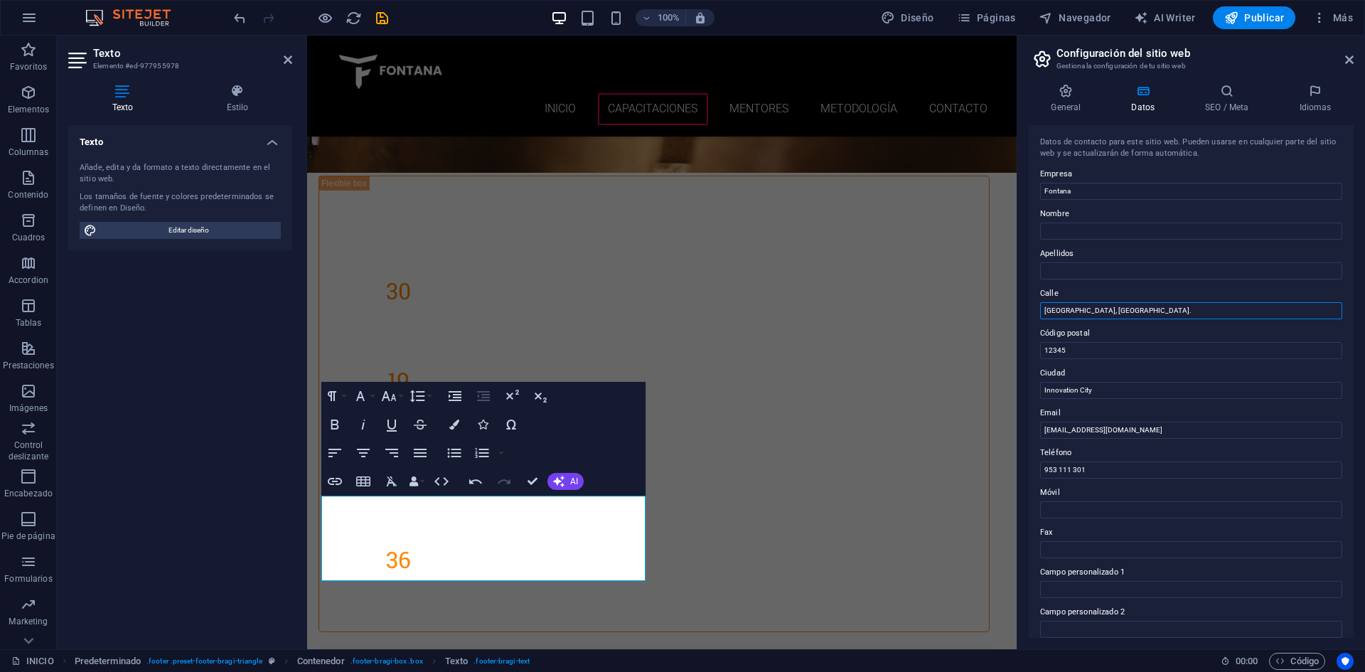
type input "[GEOGRAPHIC_DATA], [GEOGRAPHIC_DATA]."
click at [222, 428] on div "Texto Añade, edita y da formato a texto directamente en el sitio web. Los tamañ…" at bounding box center [180, 381] width 224 height 512
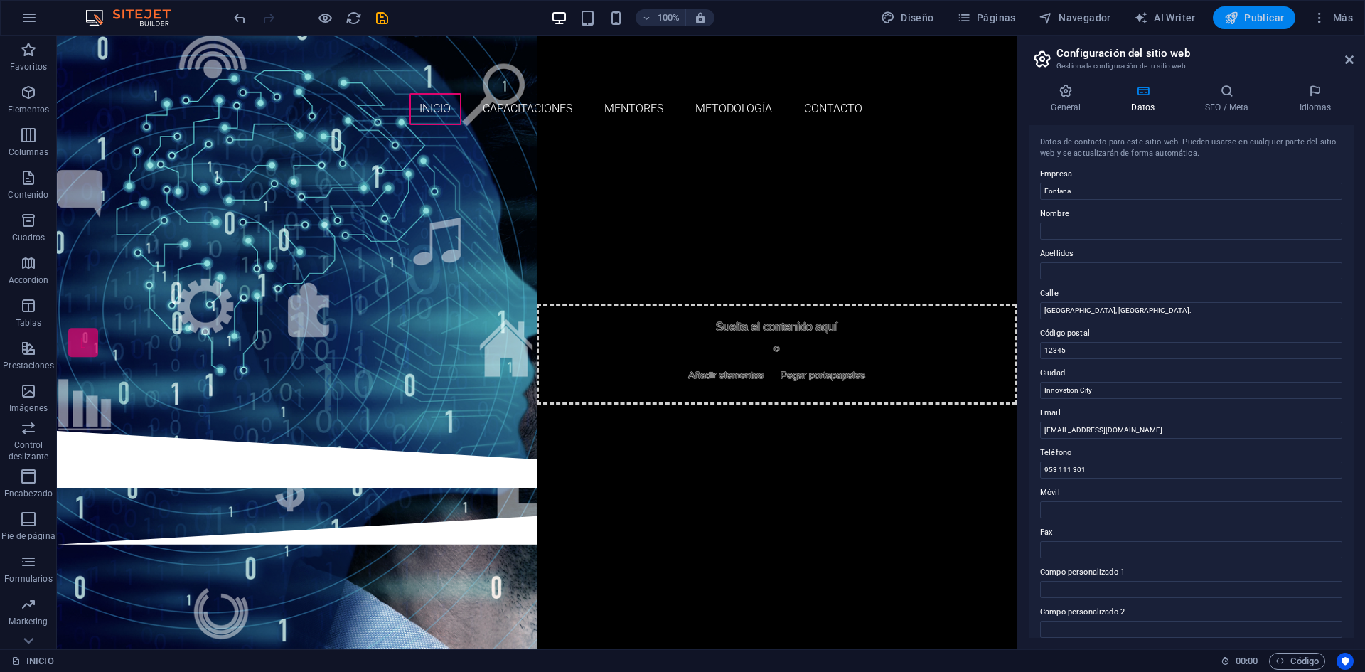
click at [1261, 18] on span "Publicar" at bounding box center [1254, 18] width 60 height 14
checkbox input "false"
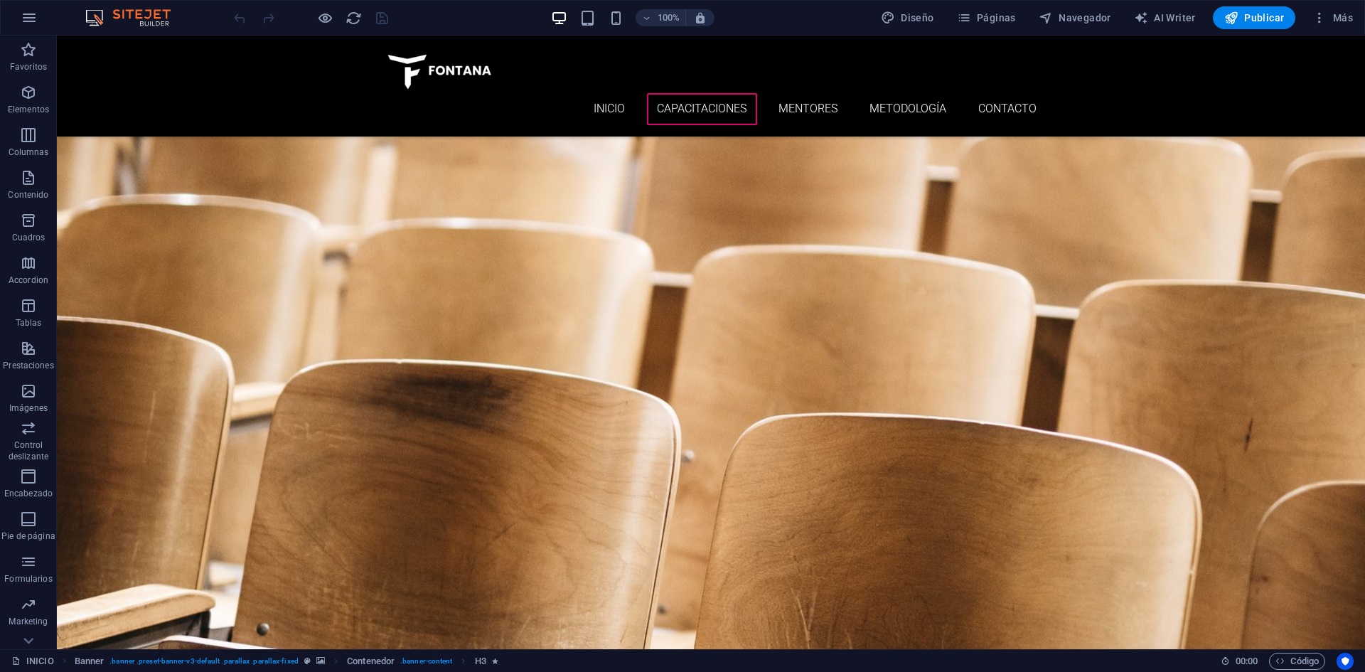
scroll to position [5199, 0]
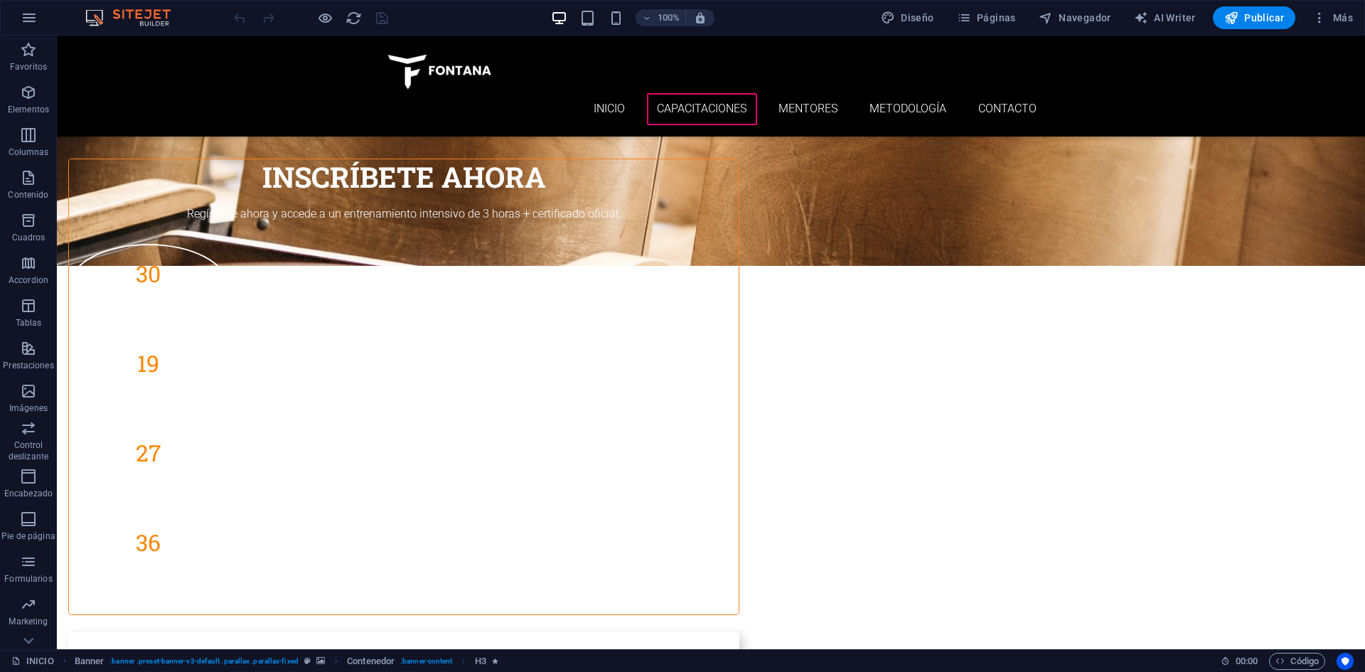
drag, startPoint x: 1361, startPoint y: 92, endPoint x: 1295, endPoint y: 693, distance: 604.2
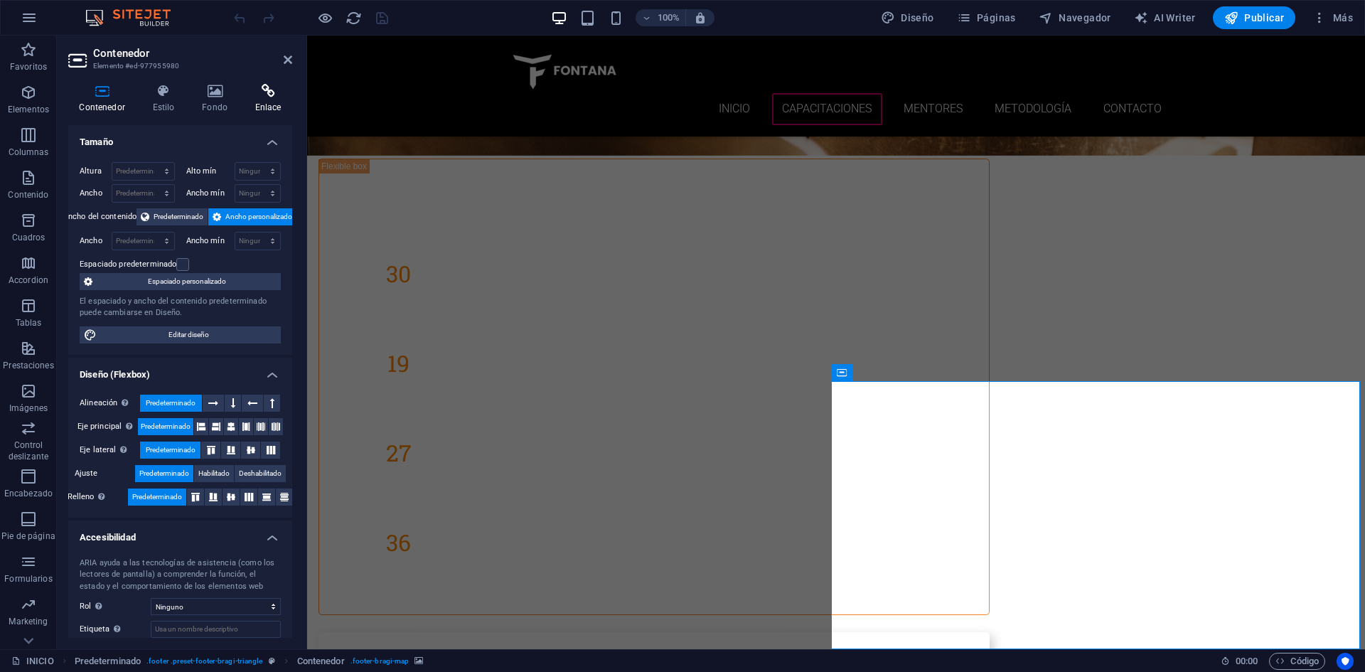
click at [271, 100] on h4 "Enlace" at bounding box center [268, 99] width 48 height 30
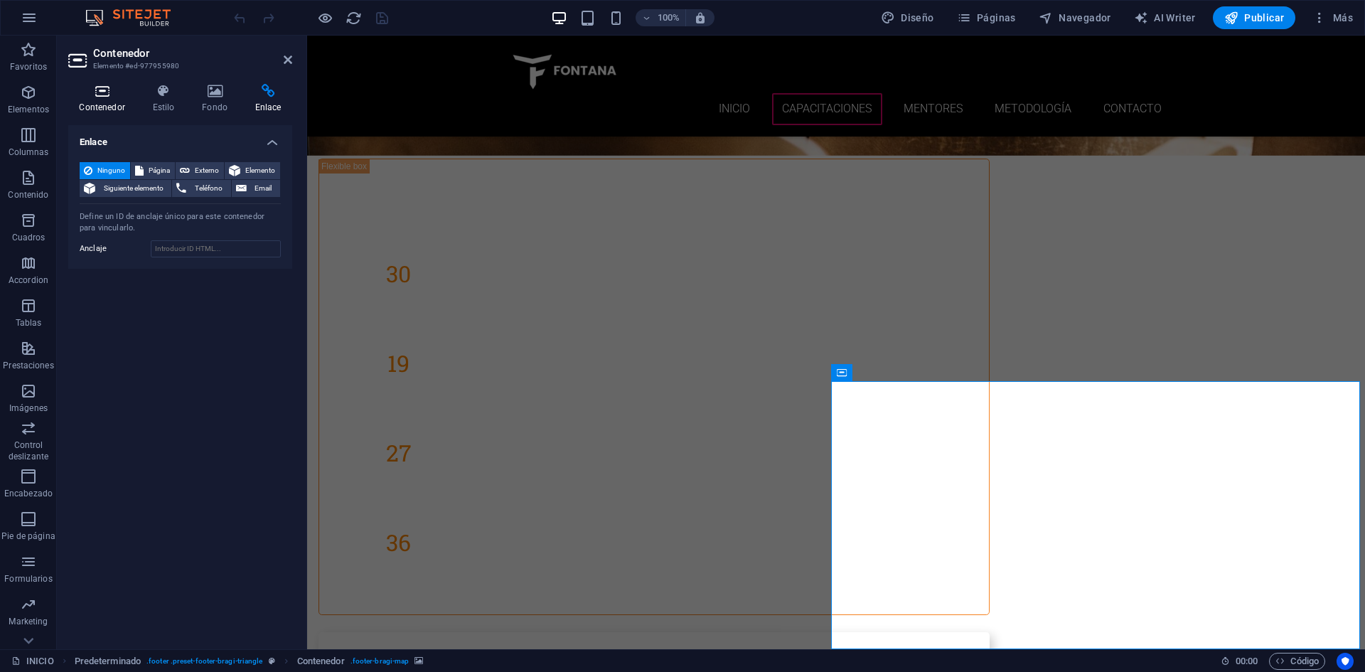
click at [105, 100] on h4 "Contenedor" at bounding box center [104, 99] width 73 height 30
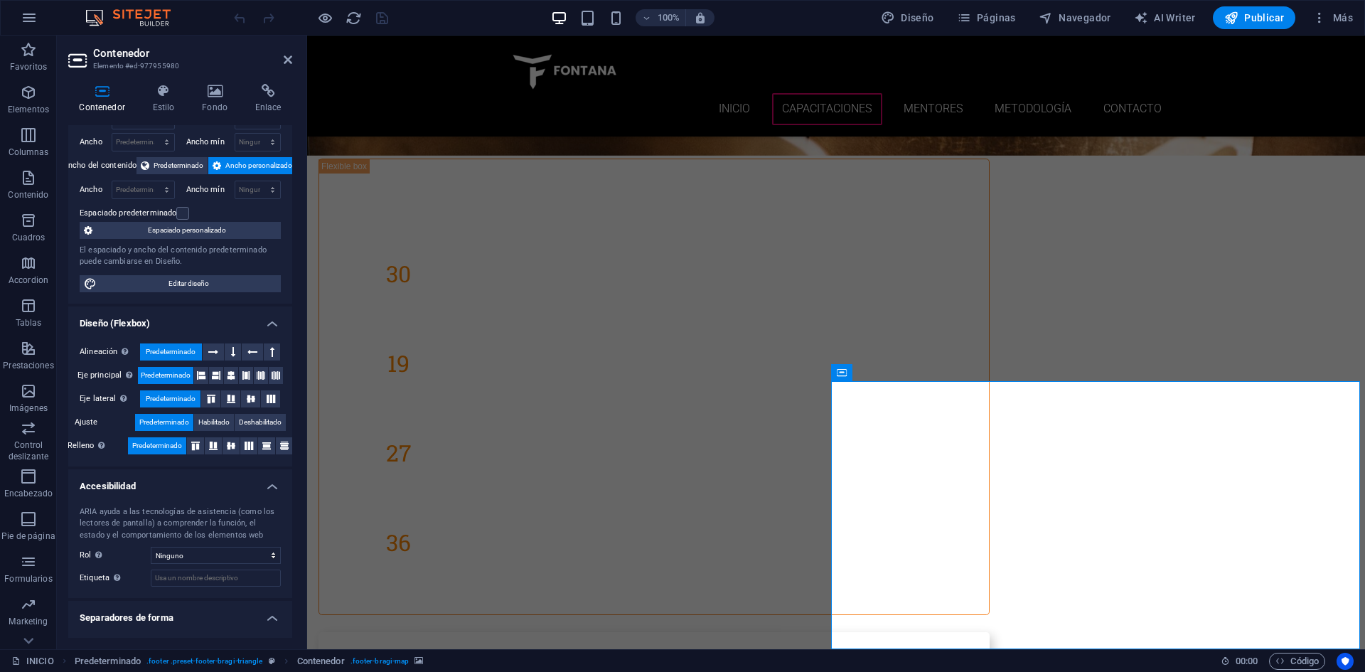
scroll to position [80, 0]
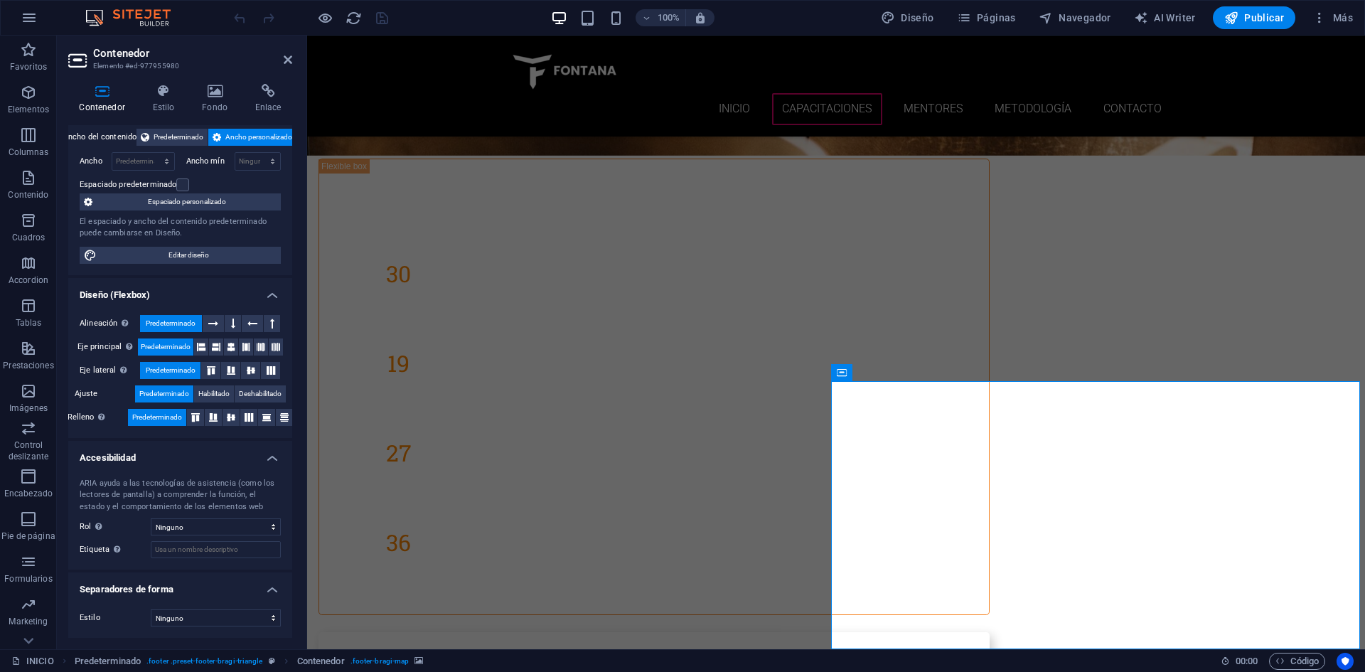
click at [159, 99] on h4 "Estilo" at bounding box center [166, 99] width 50 height 30
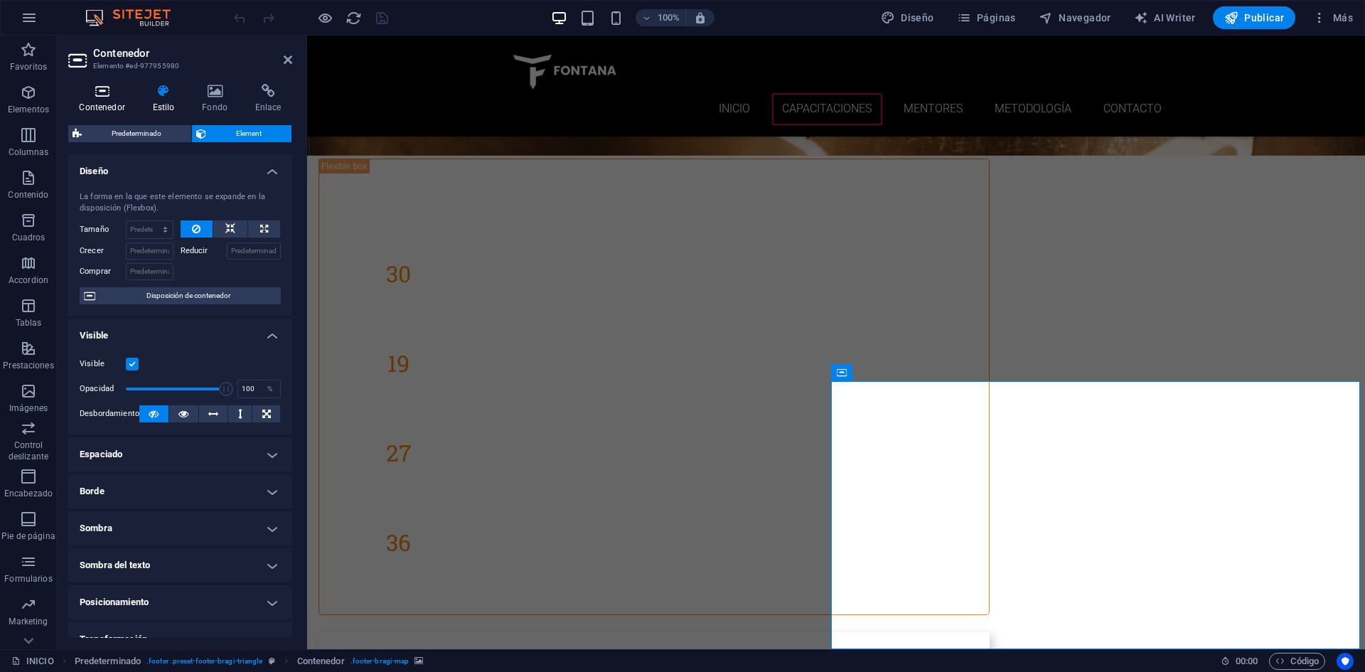
click at [104, 92] on icon at bounding box center [102, 91] width 68 height 14
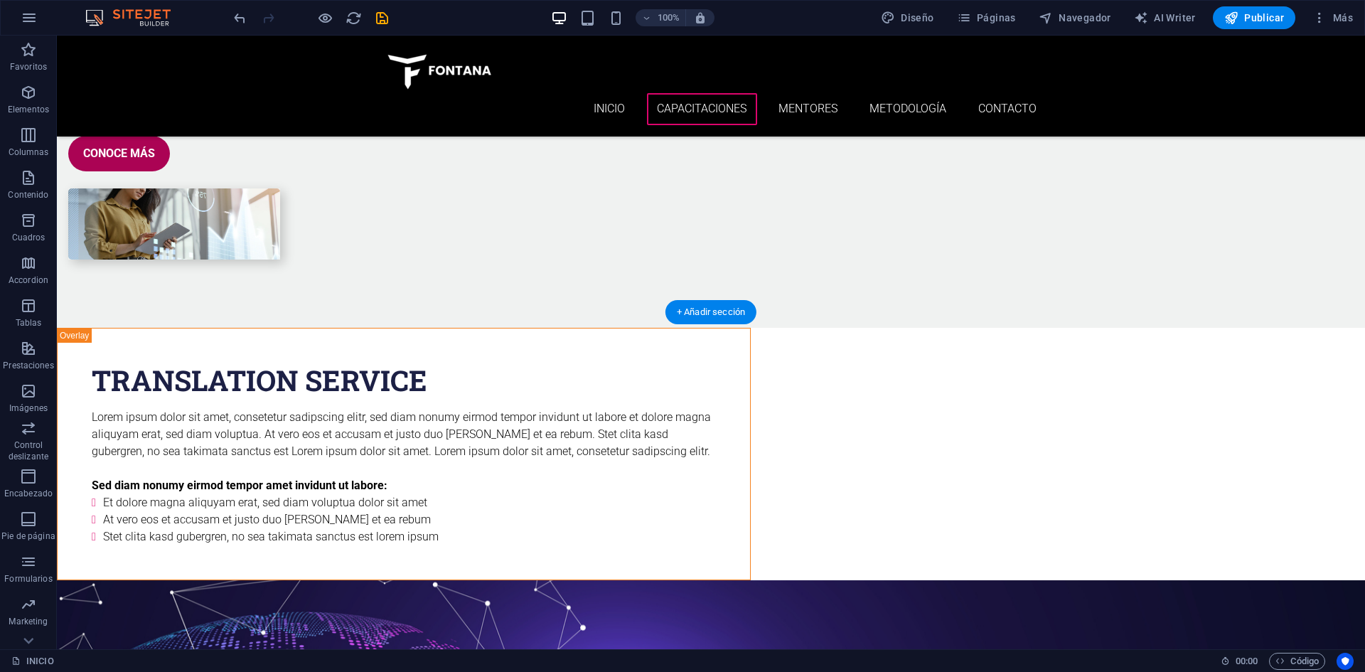
scroll to position [2783, 0]
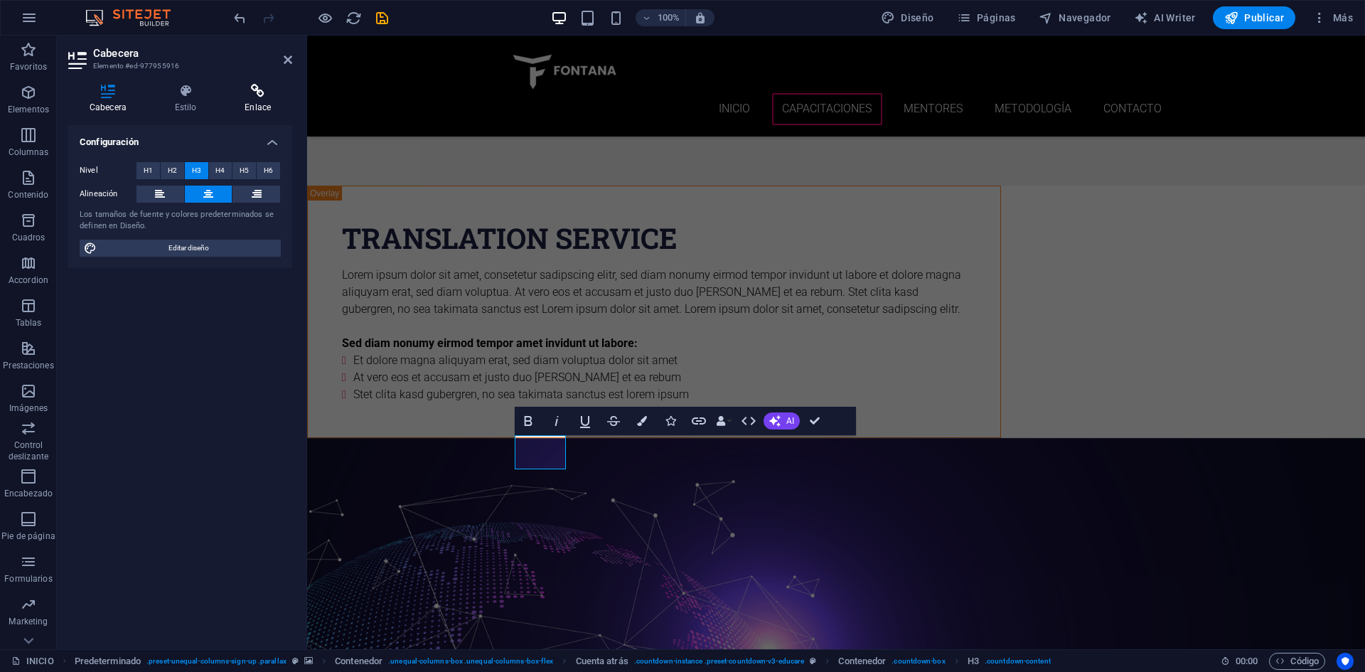
click at [262, 100] on h4 "Enlace" at bounding box center [257, 99] width 69 height 30
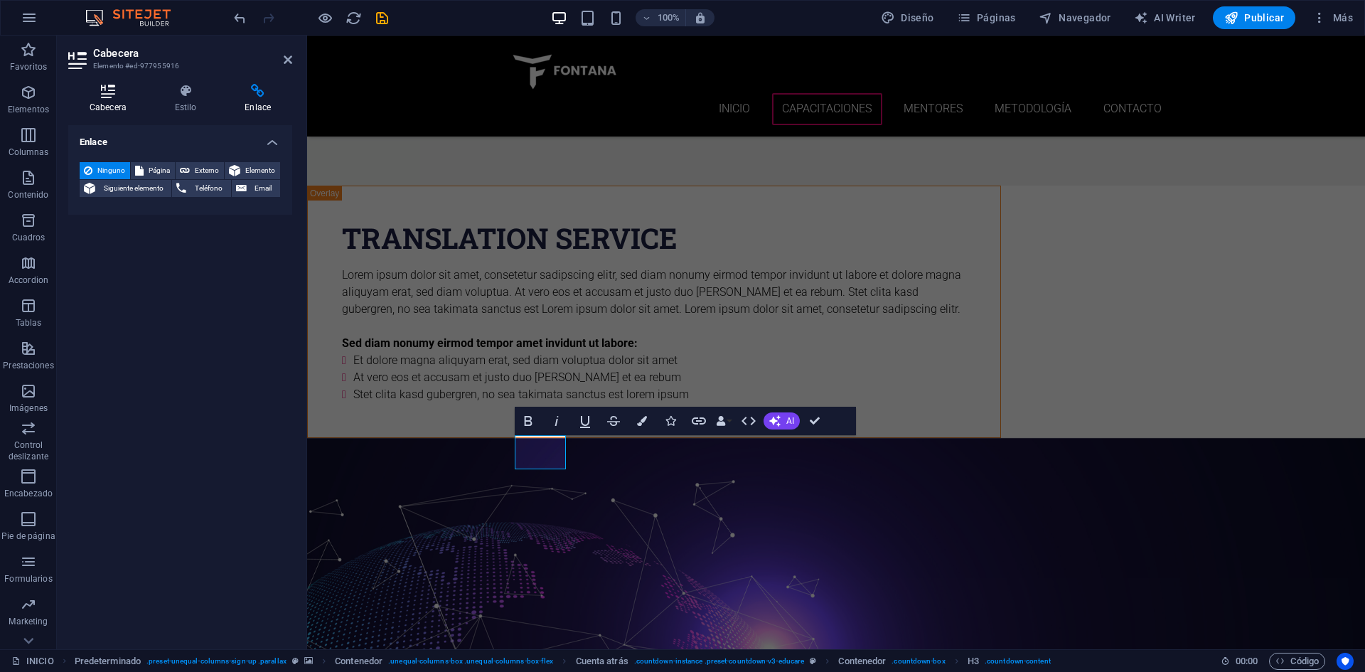
click at [94, 90] on icon at bounding box center [108, 91] width 80 height 14
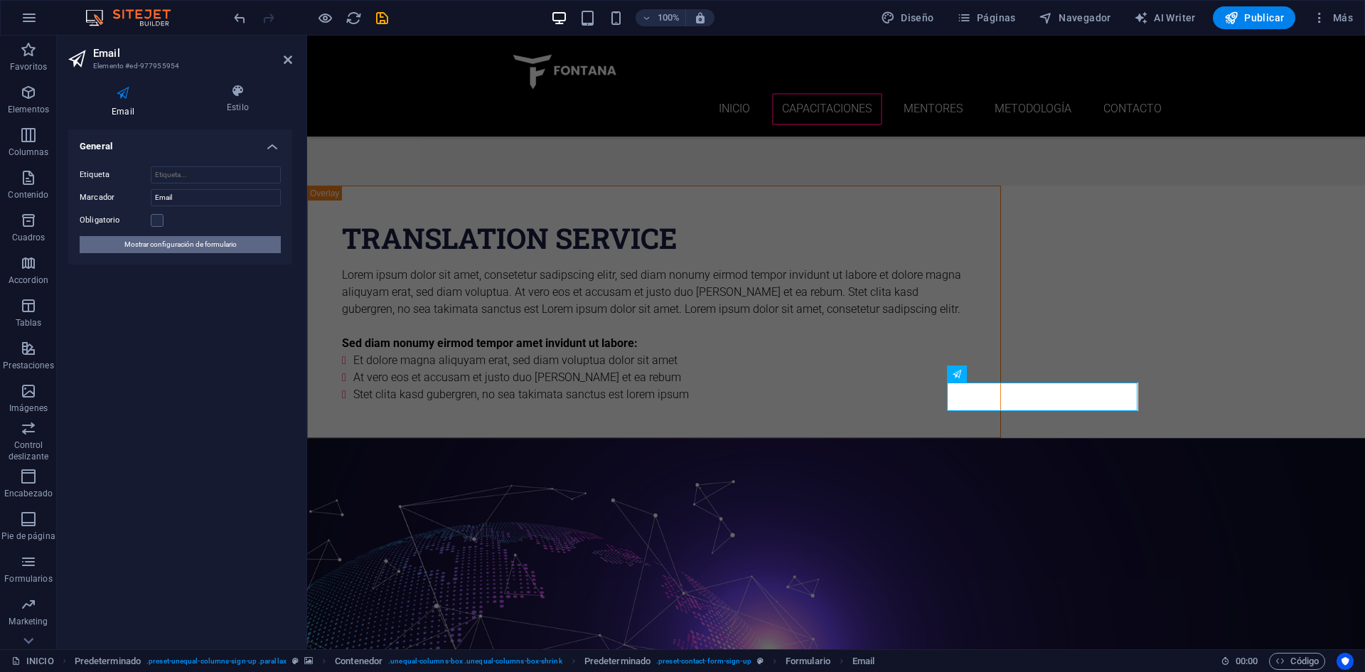
click at [223, 240] on span "Mostrar configuración de formulario" at bounding box center [180, 244] width 112 height 17
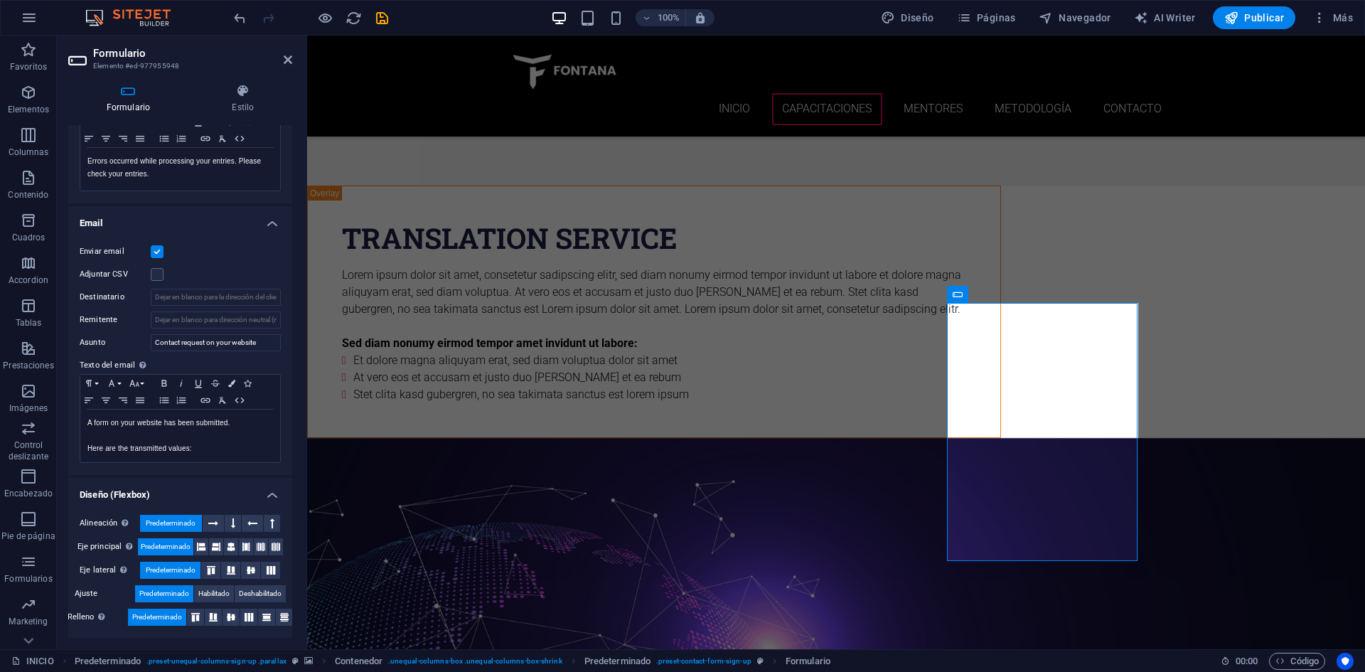
scroll to position [0, 0]
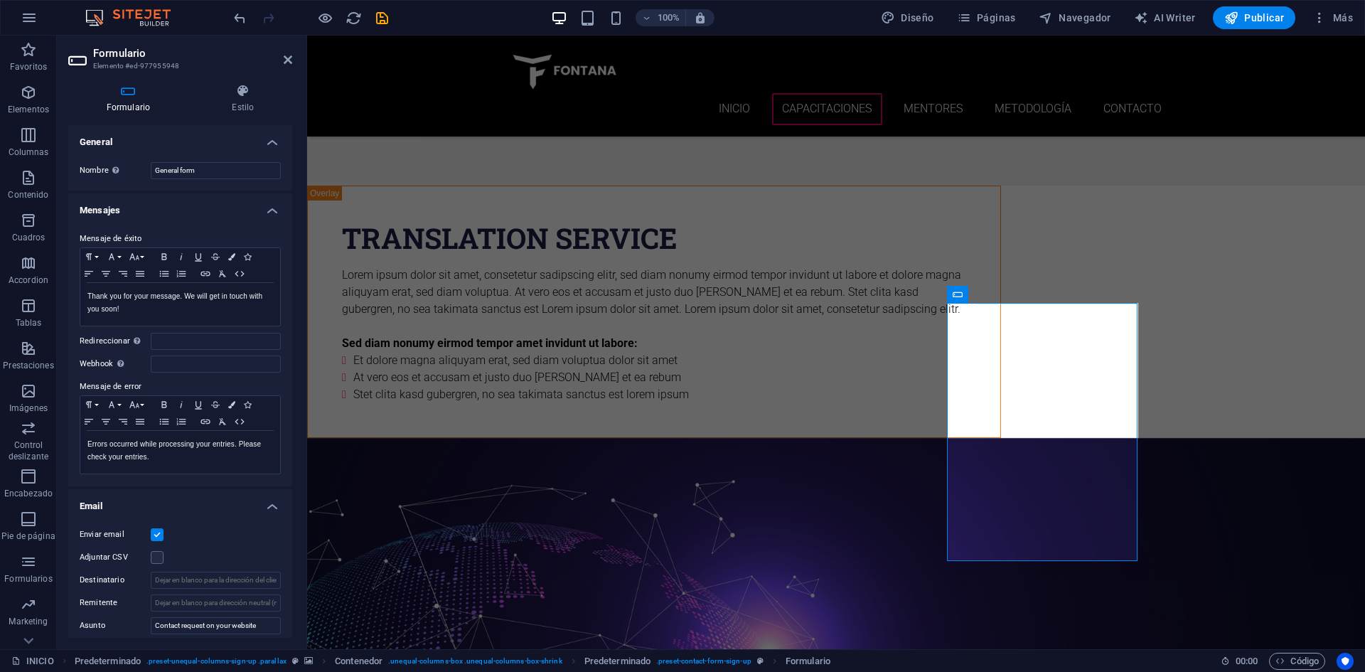
click at [160, 102] on h4 "Formulario" at bounding box center [131, 99] width 126 height 30
click at [291, 55] on icon at bounding box center [288, 59] width 9 height 11
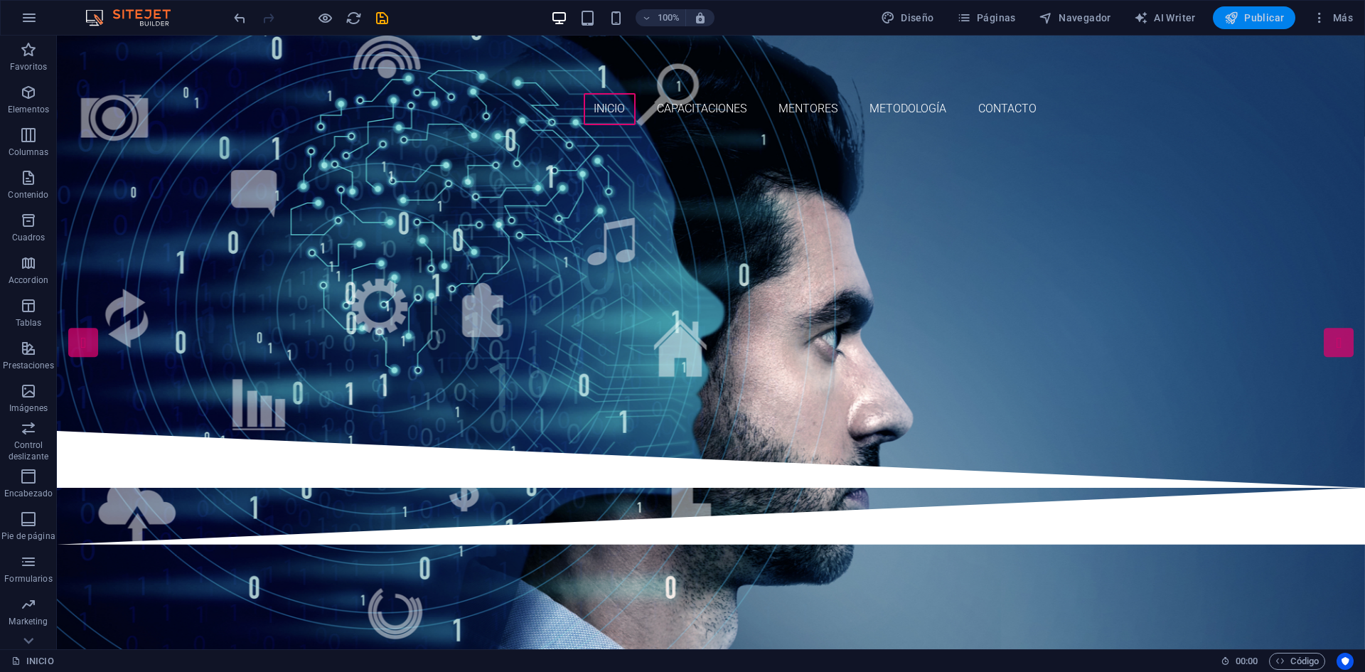
click at [1264, 16] on span "Publicar" at bounding box center [1254, 18] width 60 height 14
checkbox input "false"
